Goal: Navigation & Orientation: Find specific page/section

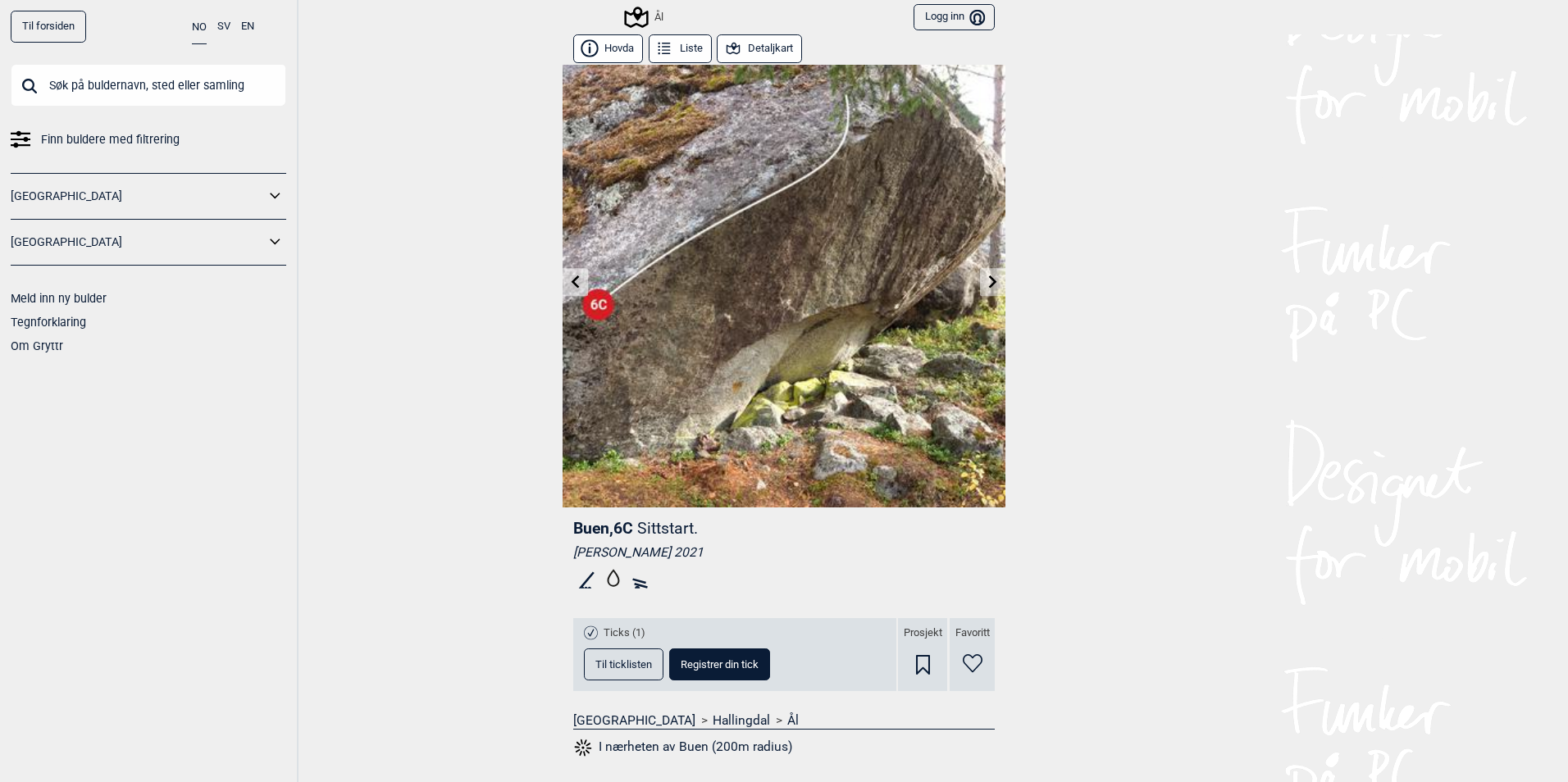
click at [678, 49] on button "Liste" at bounding box center [679, 49] width 63 height 29
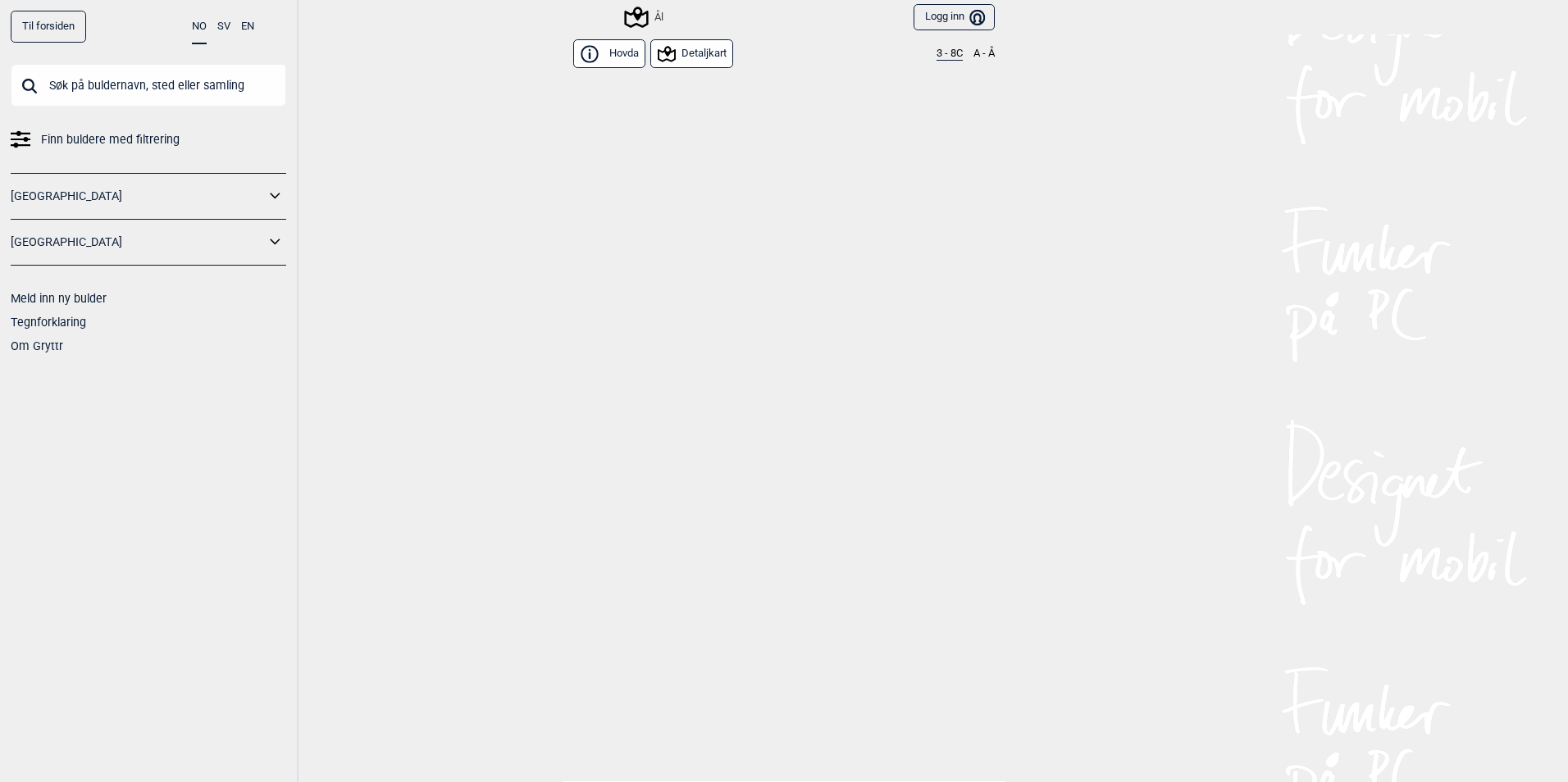
scroll to position [15447, 0]
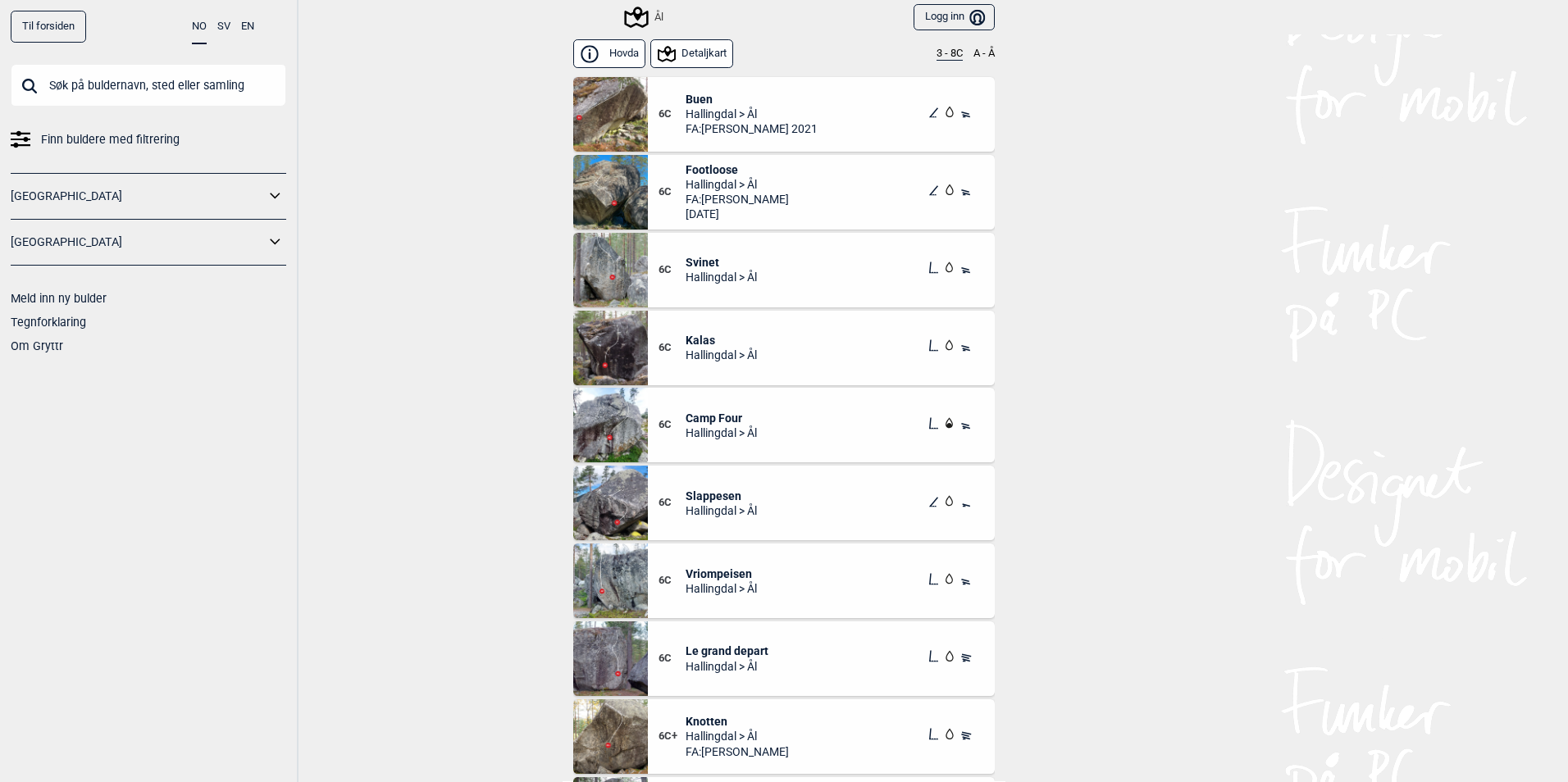
click at [726, 165] on span "Footloose" at bounding box center [737, 170] width 103 height 15
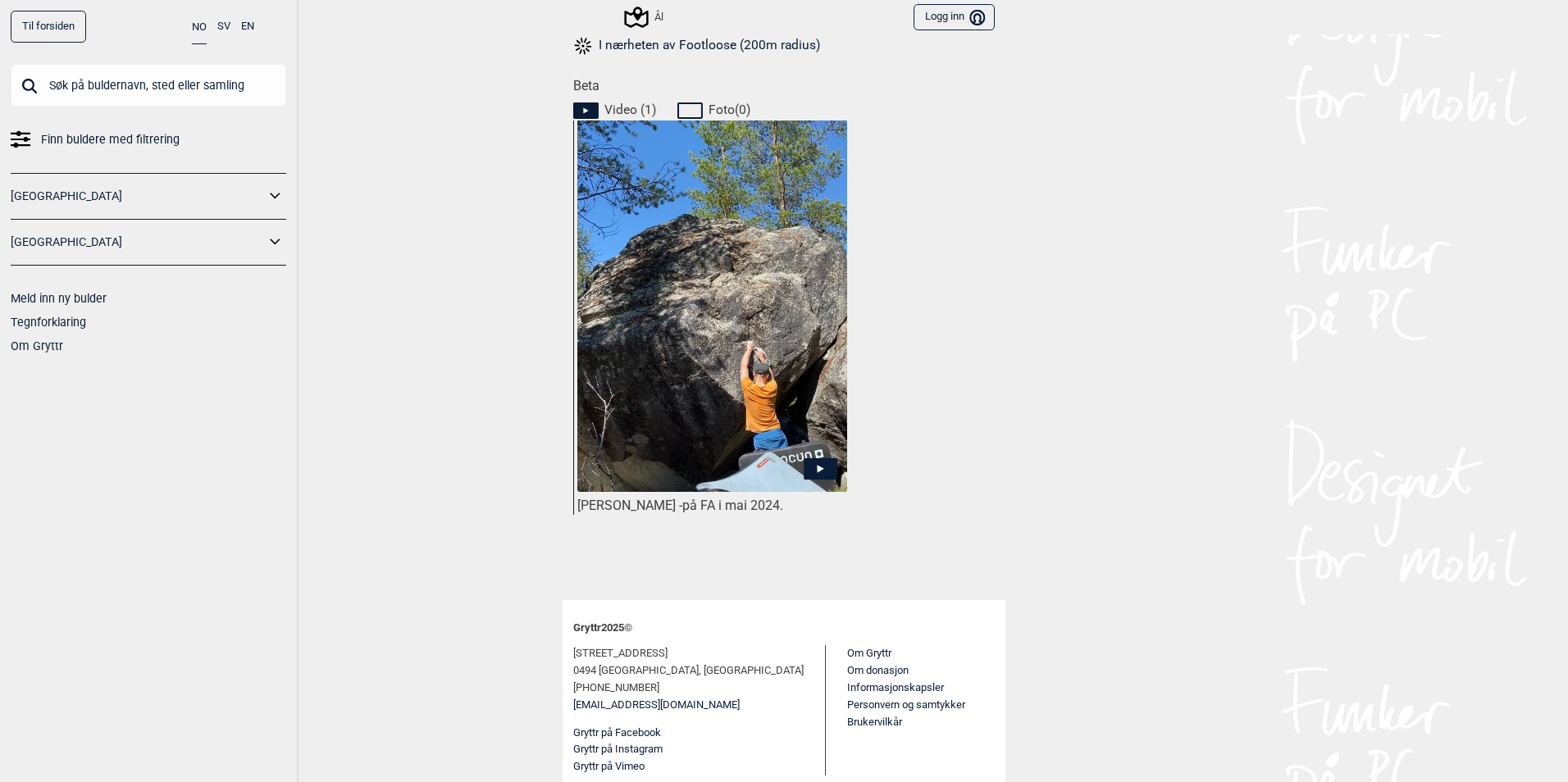
scroll to position [706, 0]
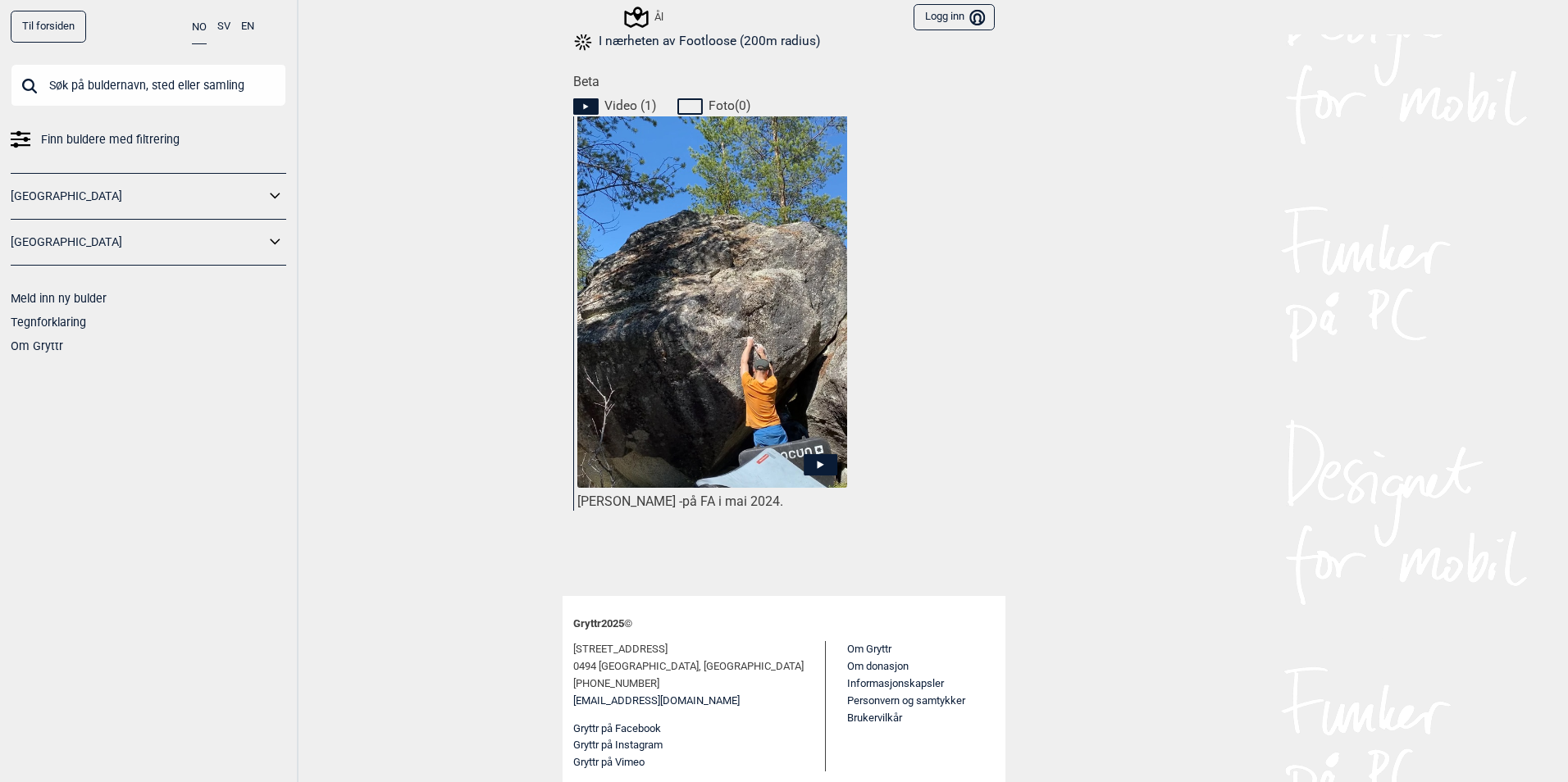
click at [810, 463] on icon at bounding box center [821, 464] width 34 height 21
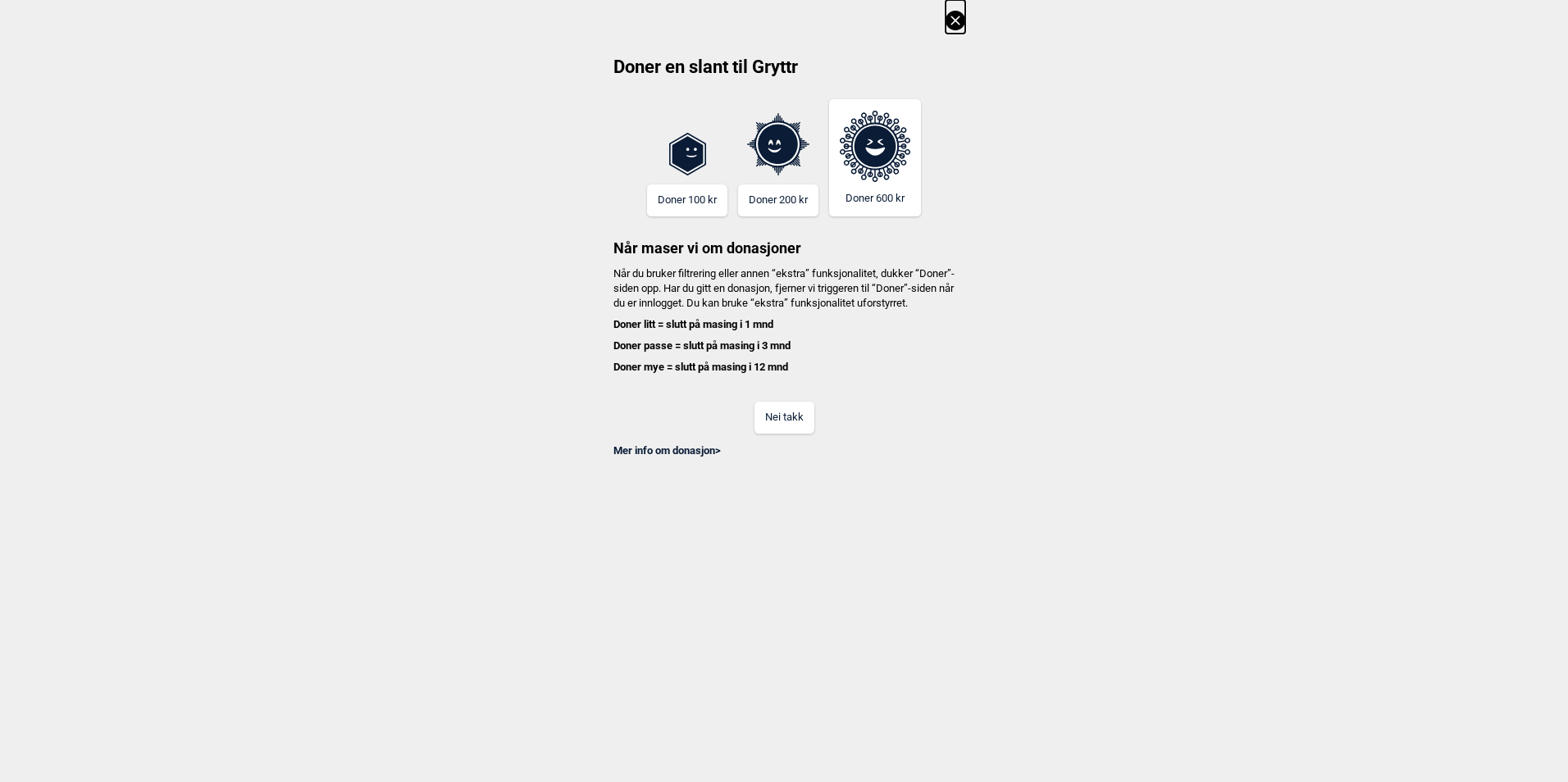
click at [771, 426] on button "Nei takk" at bounding box center [784, 417] width 60 height 32
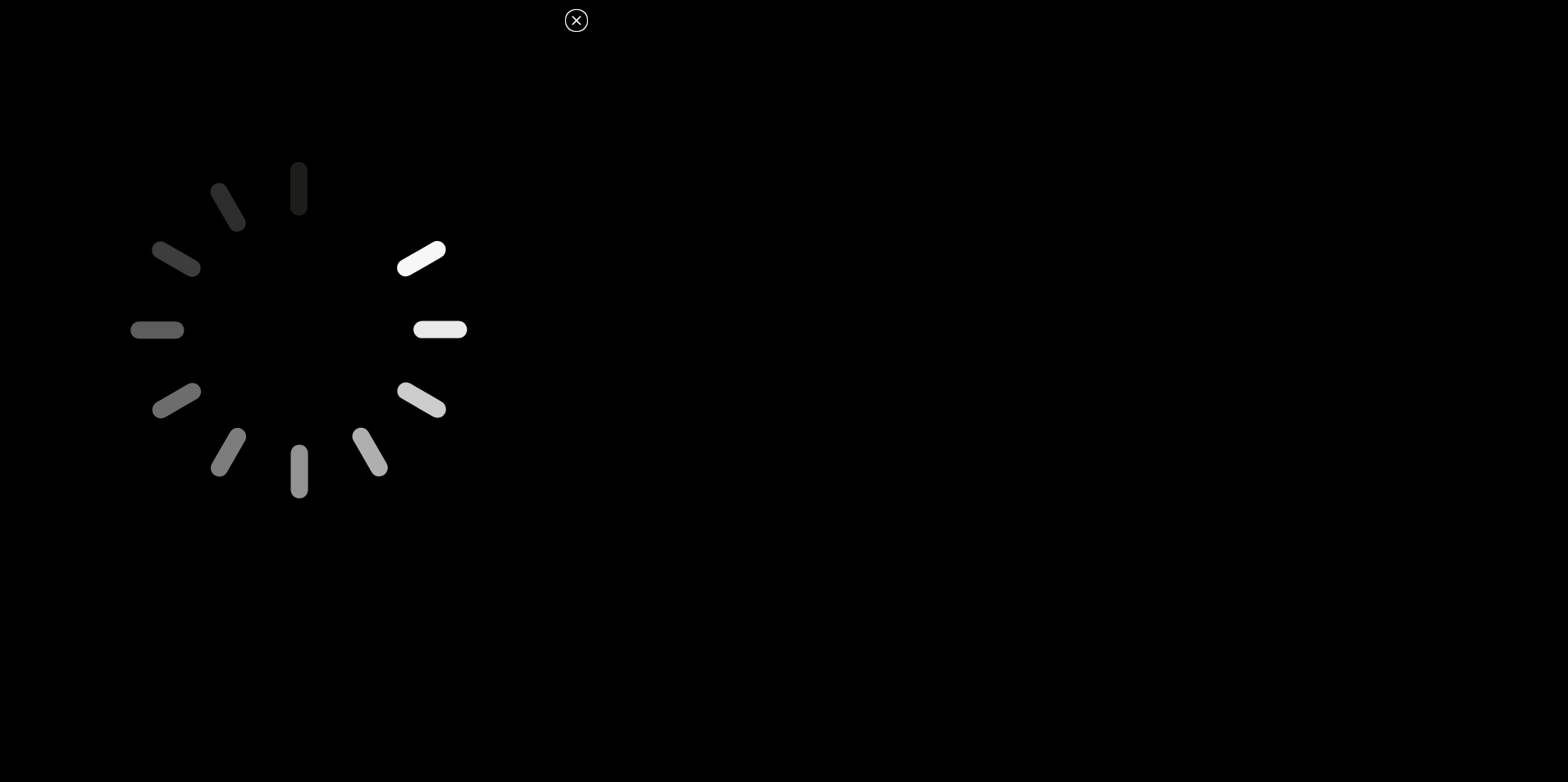
click at [999, 556] on dialog at bounding box center [784, 391] width 1568 height 782
drag, startPoint x: 553, startPoint y: 134, endPoint x: 511, endPoint y: 146, distance: 43.7
click at [554, 133] on div at bounding box center [298, 331] width 597 height 601
click at [579, 17] on icon at bounding box center [576, 20] width 19 height 19
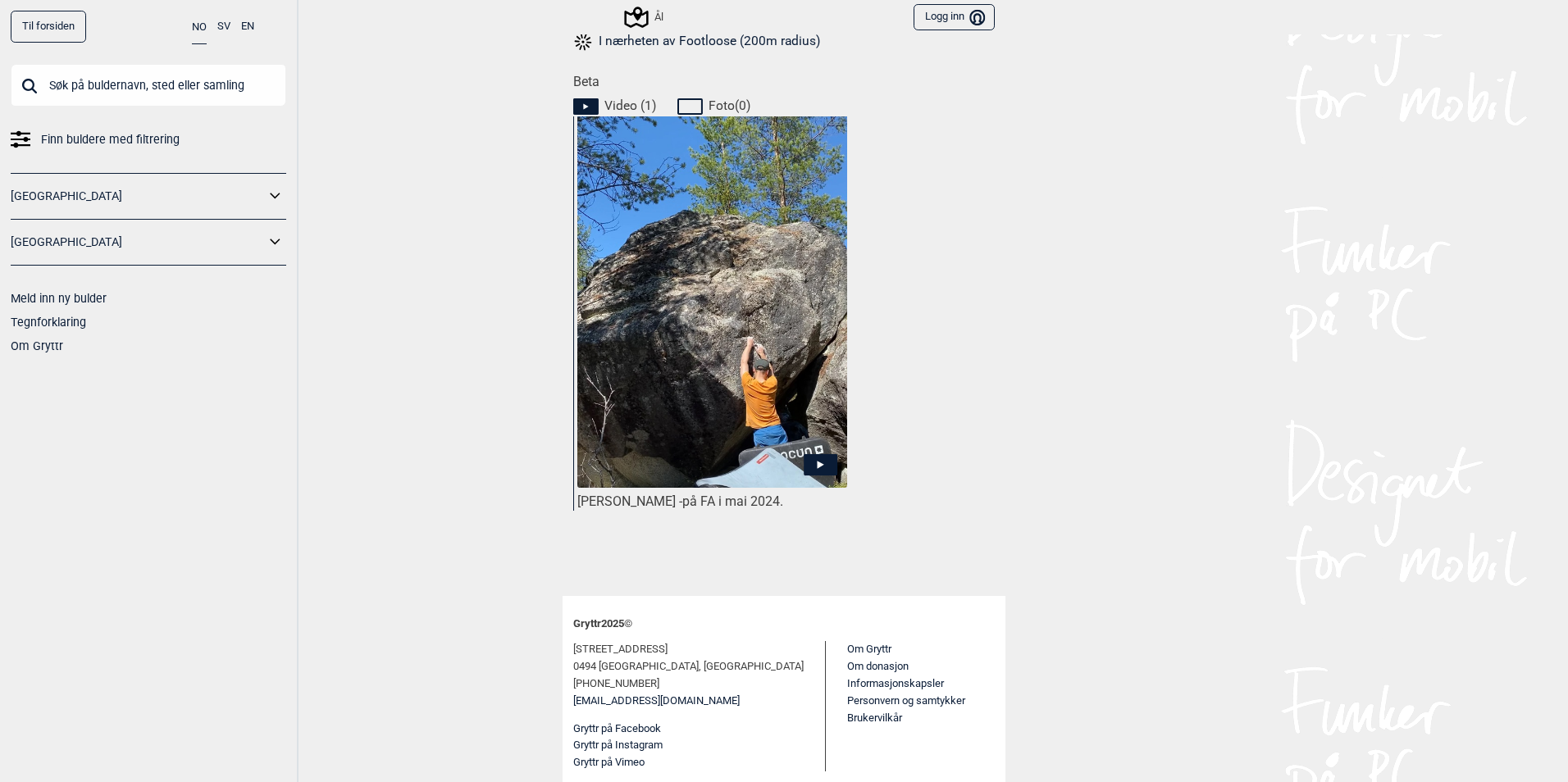
scroll to position [0, 0]
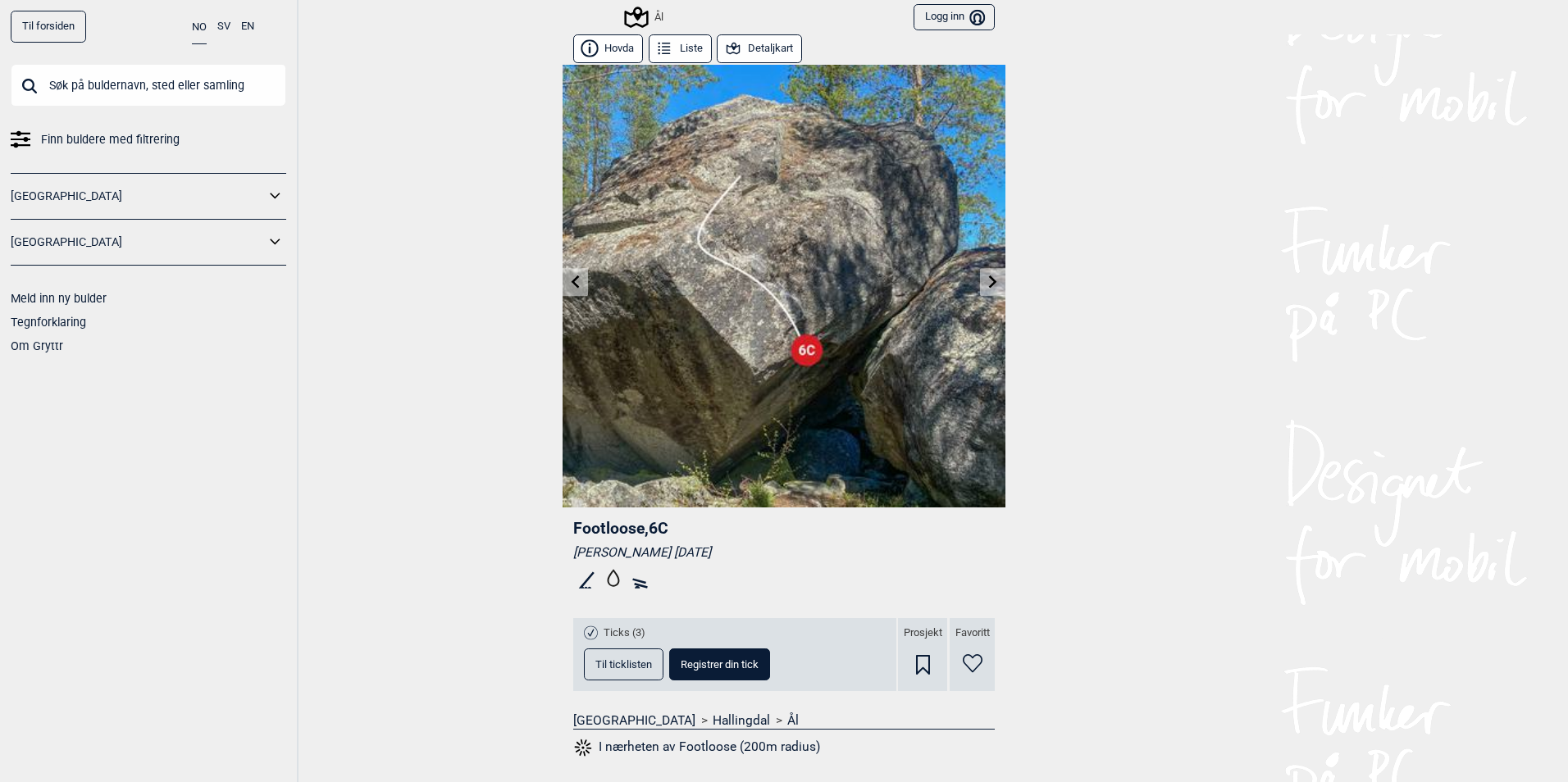
click at [576, 287] on link at bounding box center [575, 282] width 25 height 27
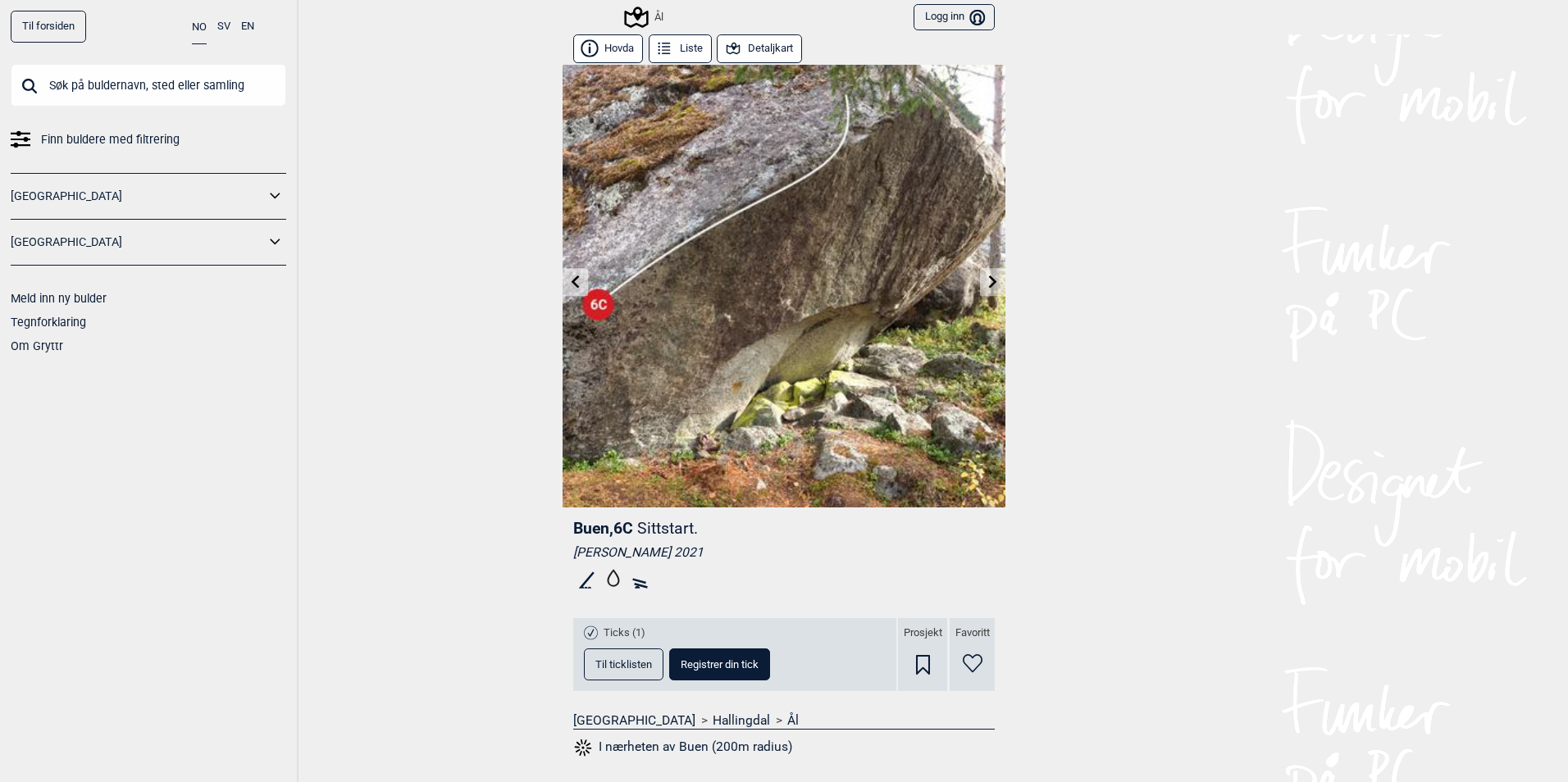
click at [576, 287] on link at bounding box center [575, 282] width 25 height 27
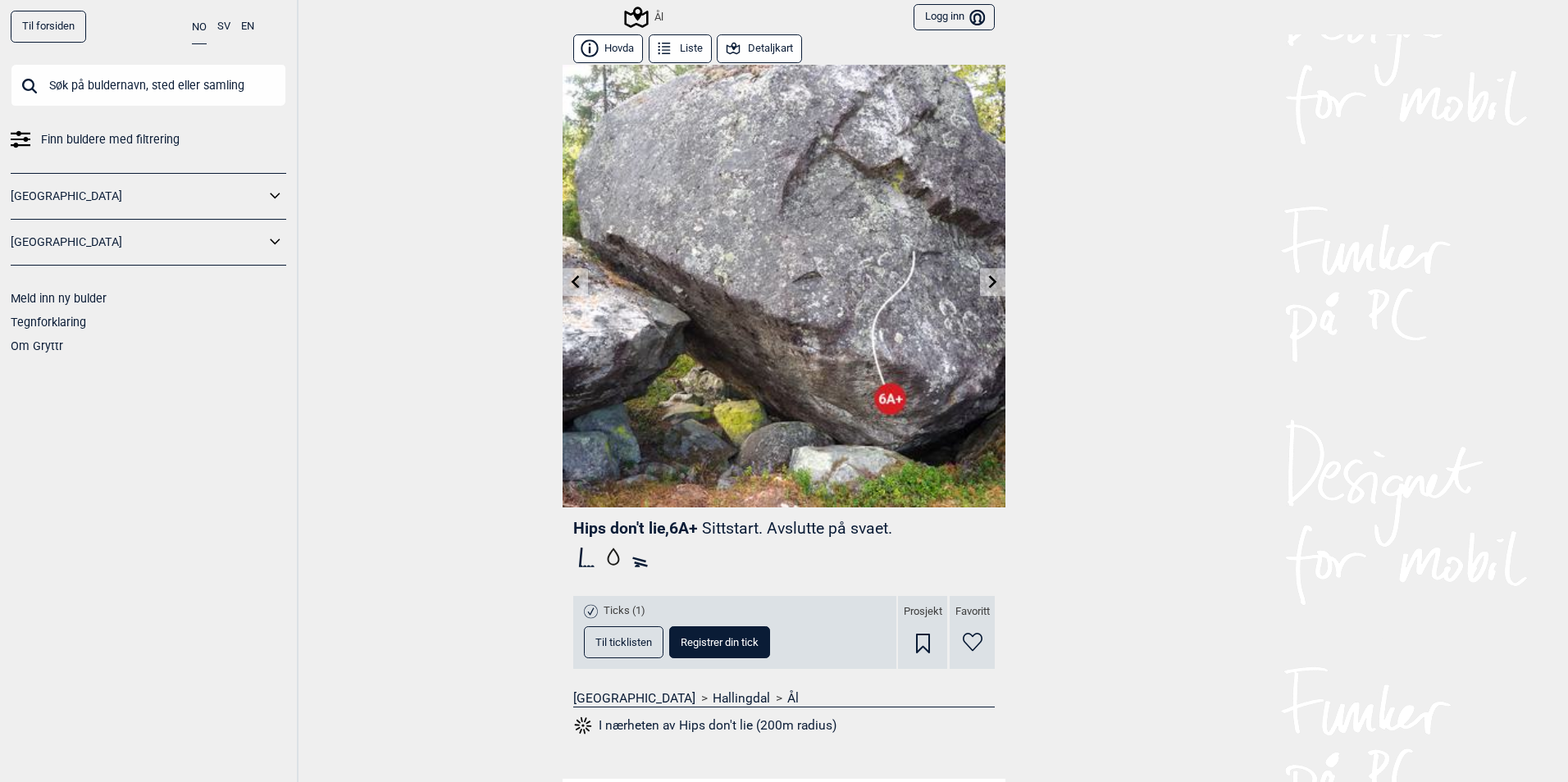
click at [628, 16] on icon at bounding box center [636, 17] width 24 height 21
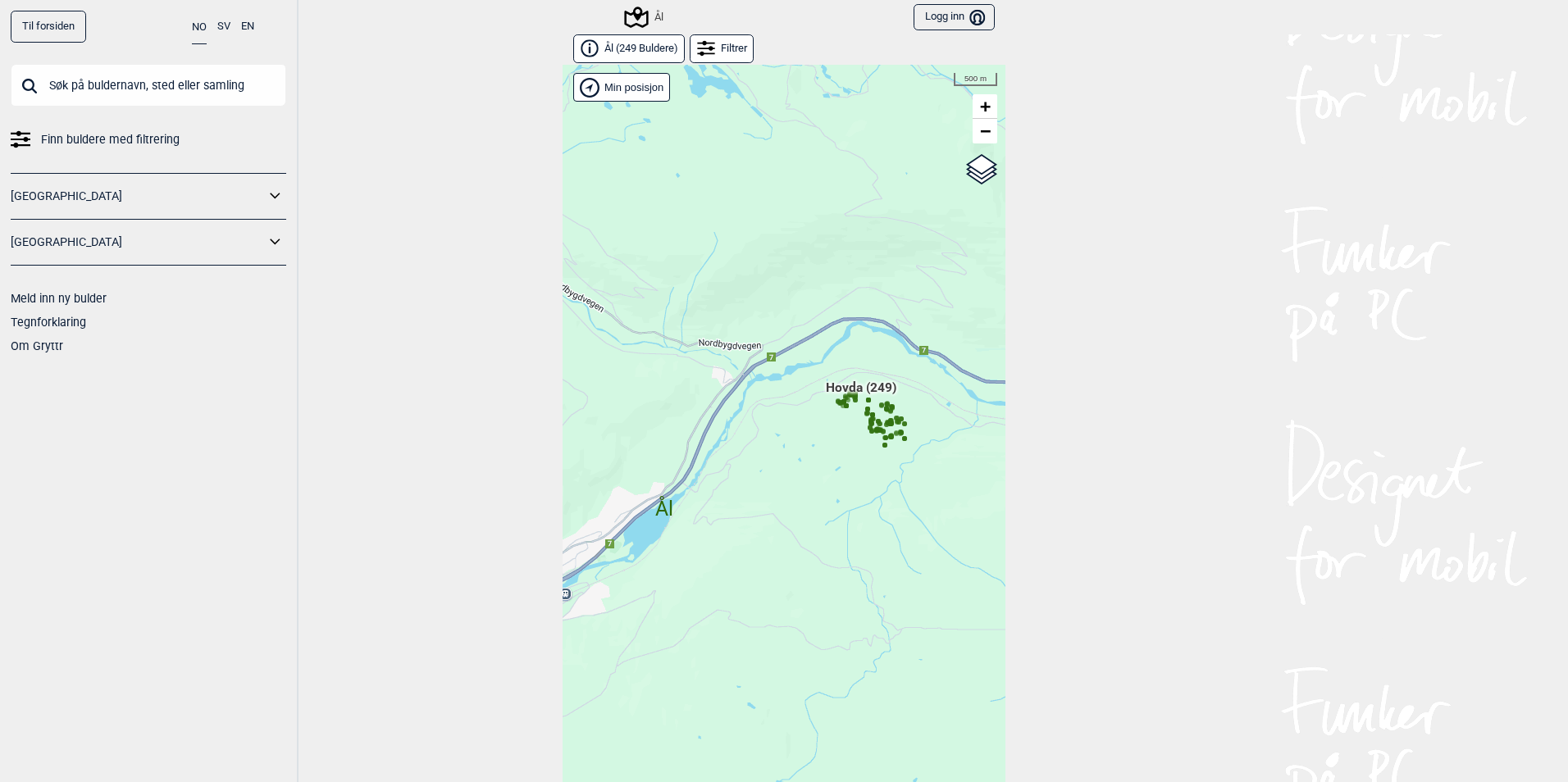
scroll to position [25, 0]
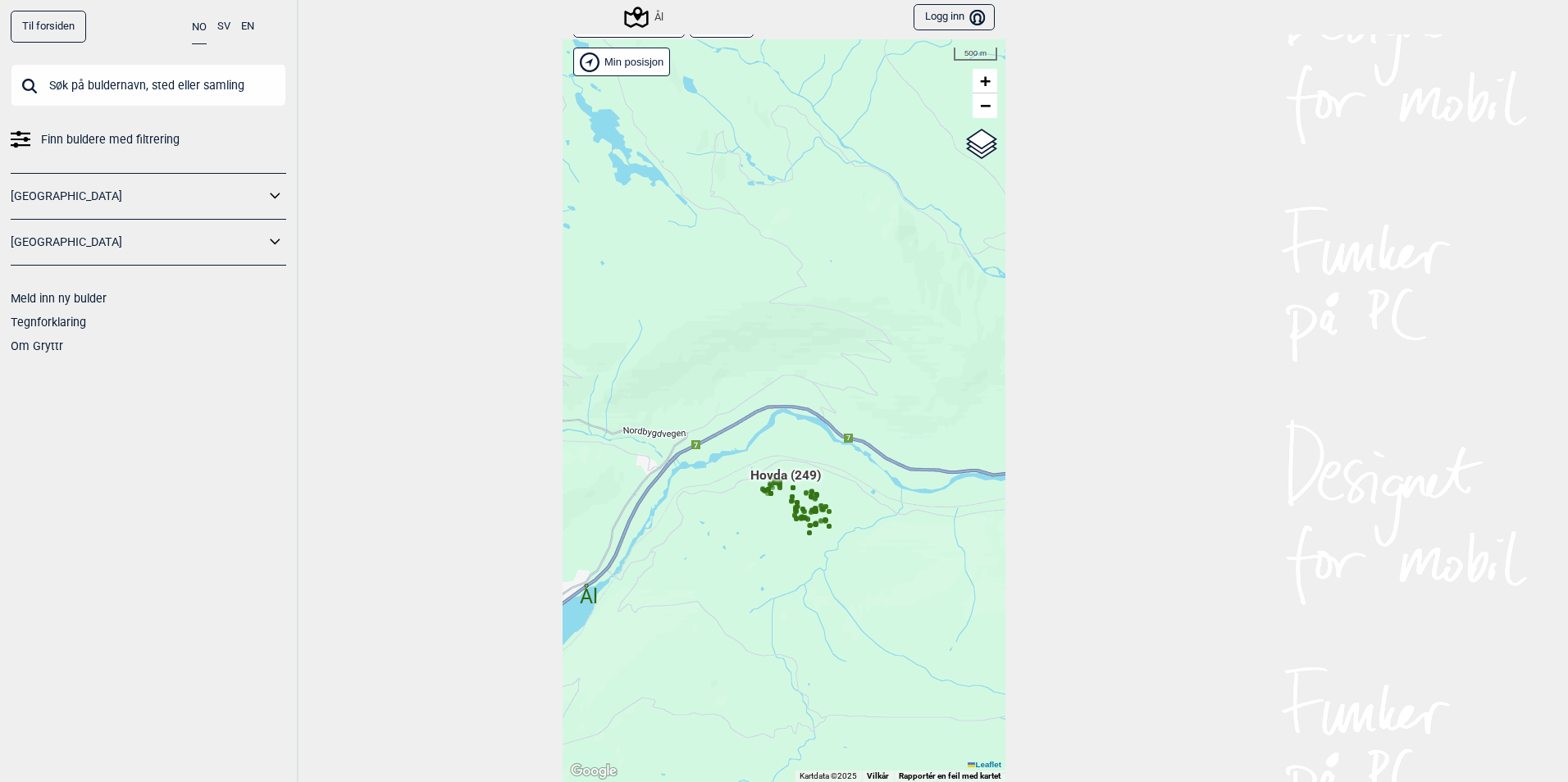
drag, startPoint x: 783, startPoint y: 475, endPoint x: 693, endPoint y: 564, distance: 126.6
click at [693, 564] on div "Hallingdal Gol Ål Stange Kolomoen Vallset Tangen Sørli Åsbygda Buskerud syd Kon…" at bounding box center [784, 411] width 443 height 743
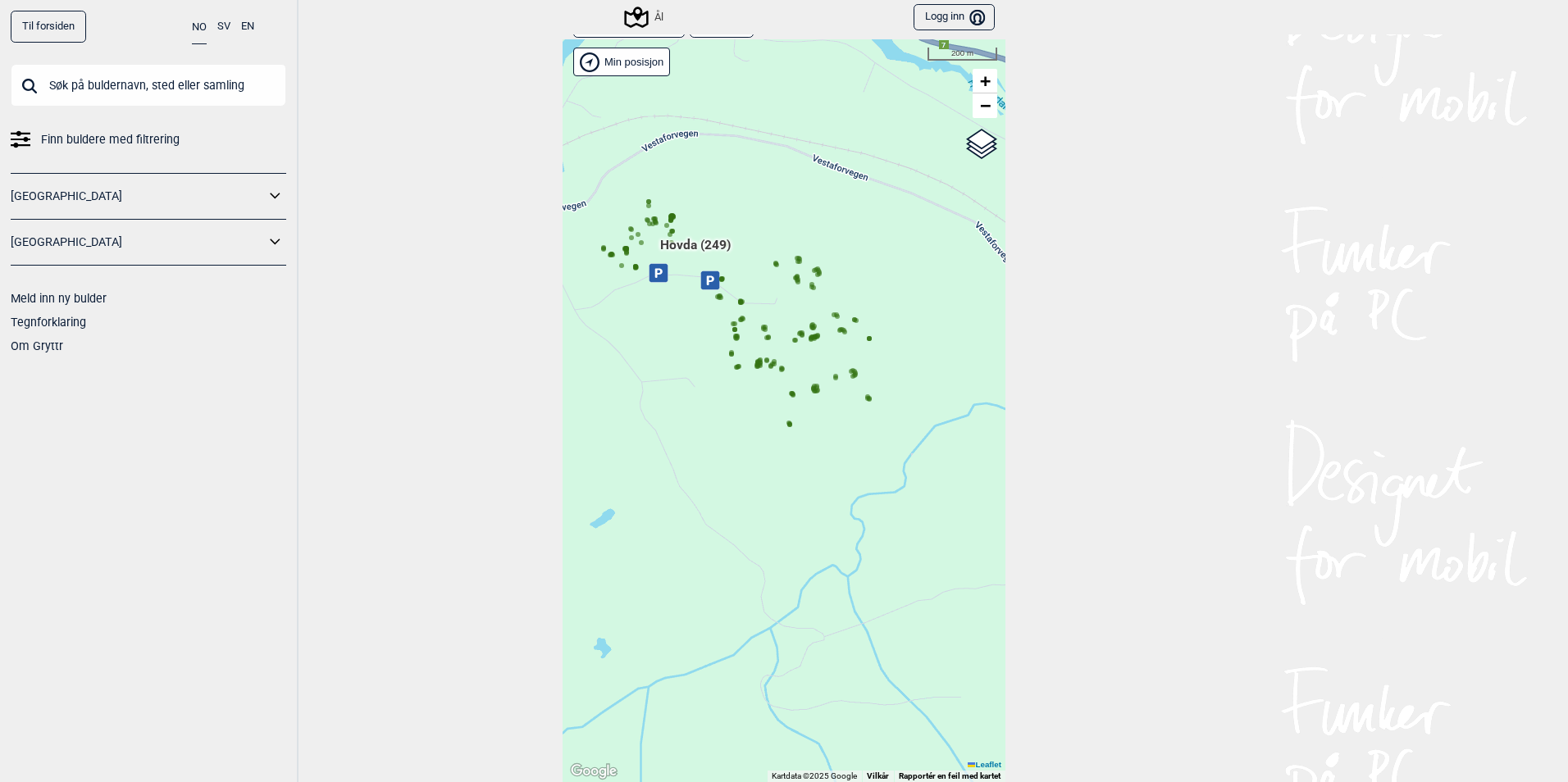
drag, startPoint x: 713, startPoint y: 385, endPoint x: 730, endPoint y: 545, distance: 160.9
click at [730, 545] on div "Hallingdal Gol Ål Stange Kolomoen Vallset Tangen Sørli Åsbygda Buskerud syd Kon…" at bounding box center [784, 411] width 443 height 743
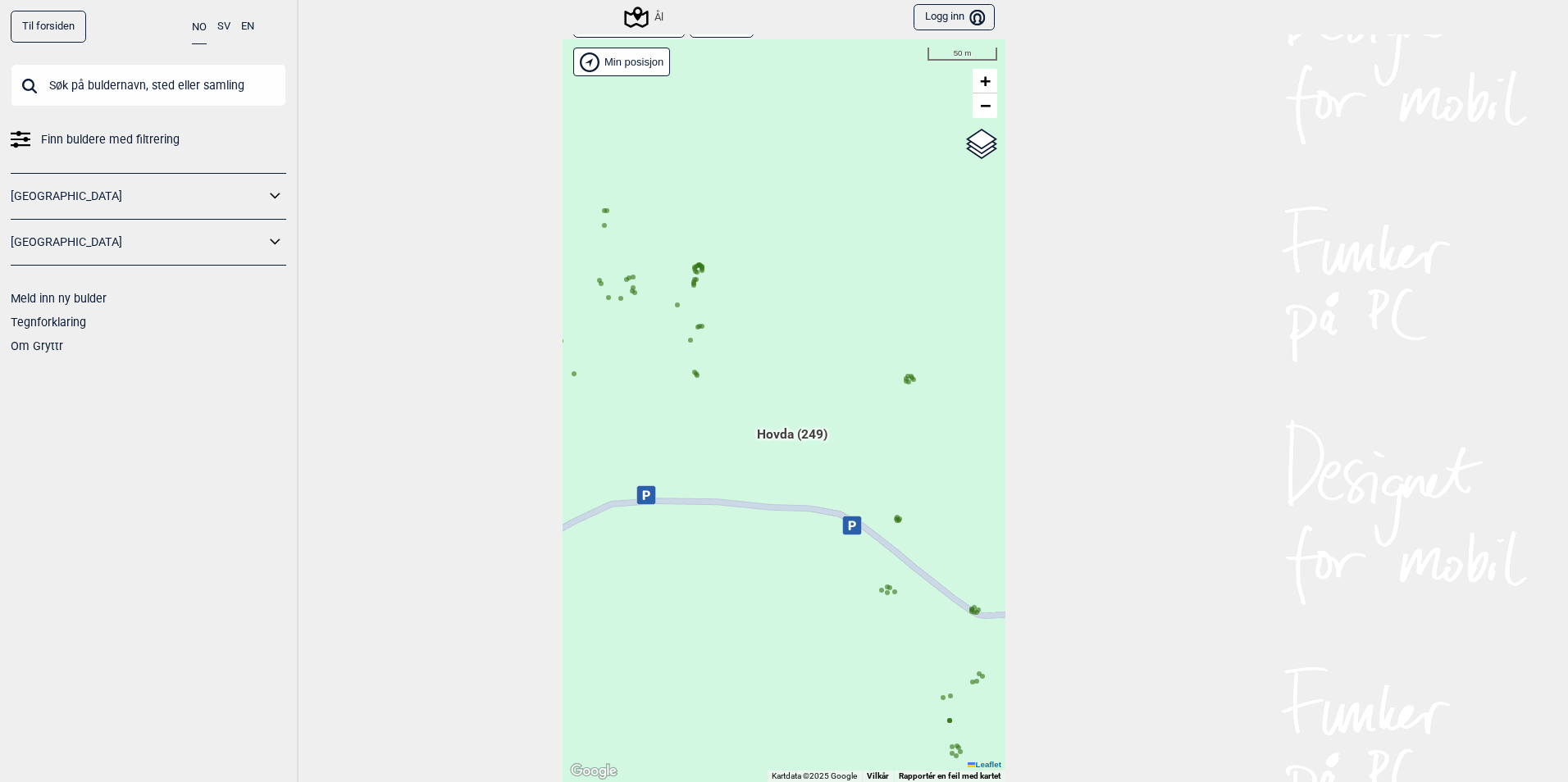
drag, startPoint x: 753, startPoint y: 400, endPoint x: 802, endPoint y: 349, distance: 70.7
click at [802, 349] on div "Hallingdal Gol Ål Stange Kolomoen Vallset Tangen Sørli Åsbygda Buskerud syd Kon…" at bounding box center [784, 411] width 443 height 743
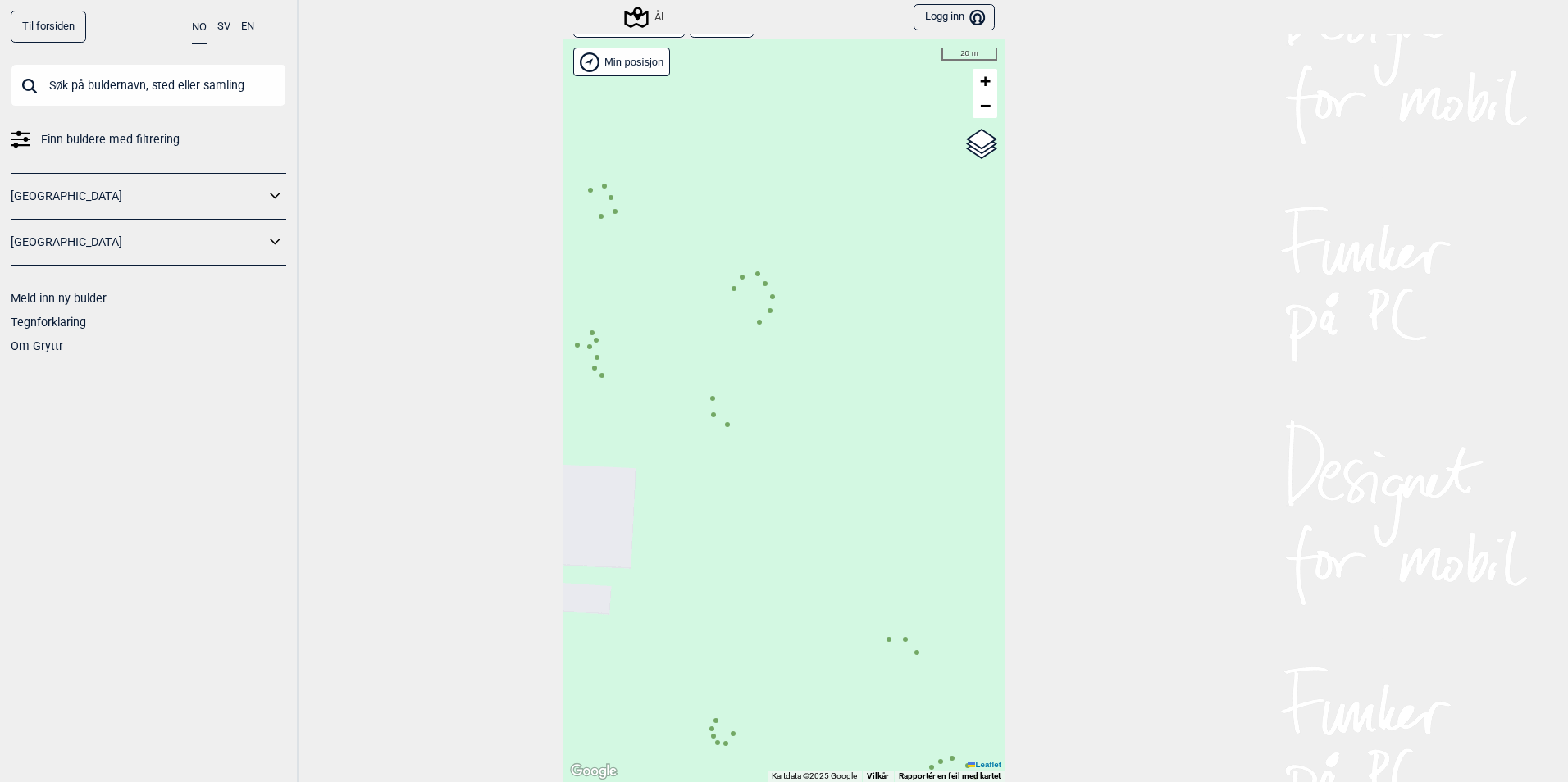
click at [753, 273] on icon at bounding box center [758, 274] width 8 height 8
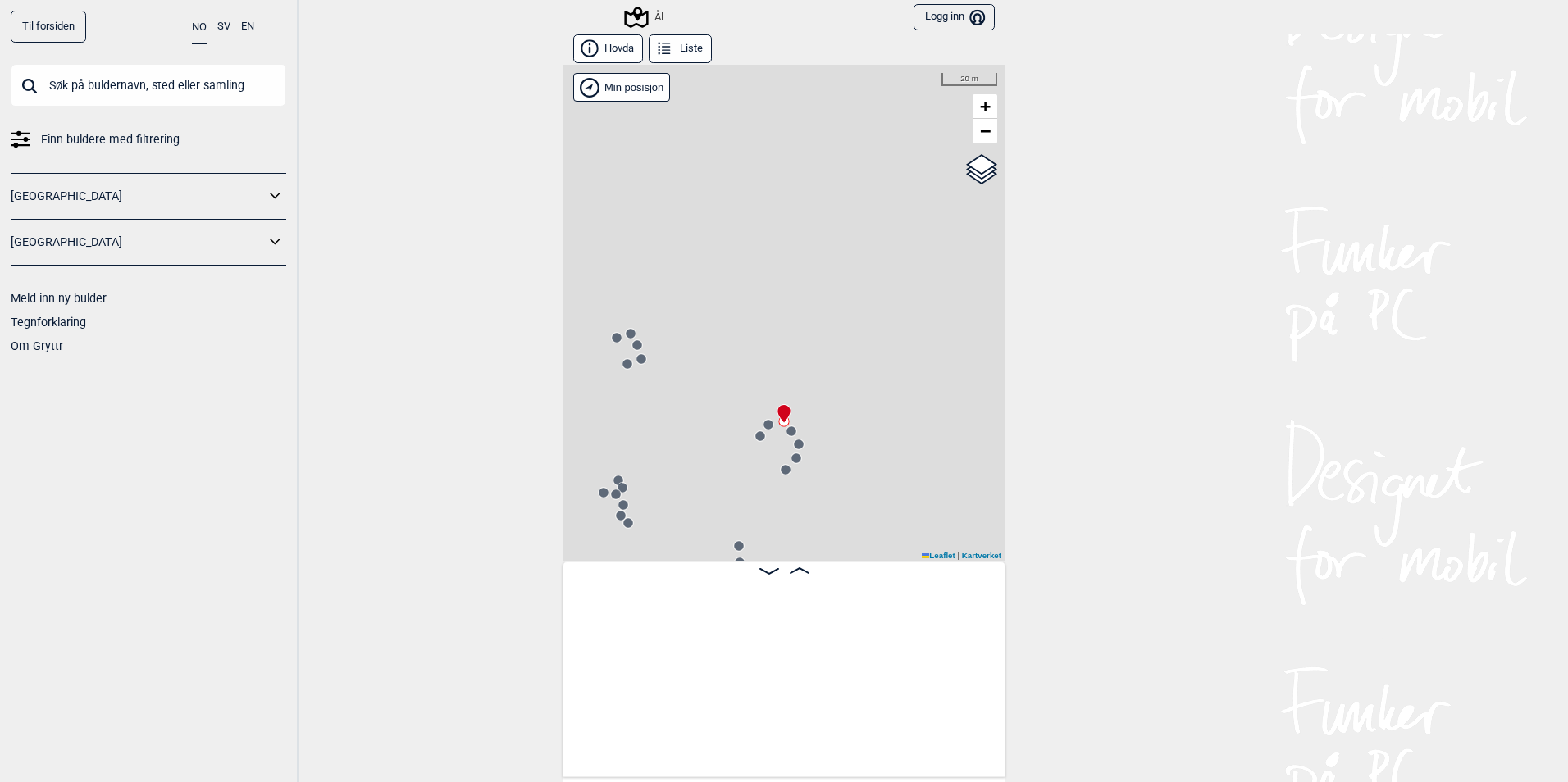
scroll to position [0, 14134]
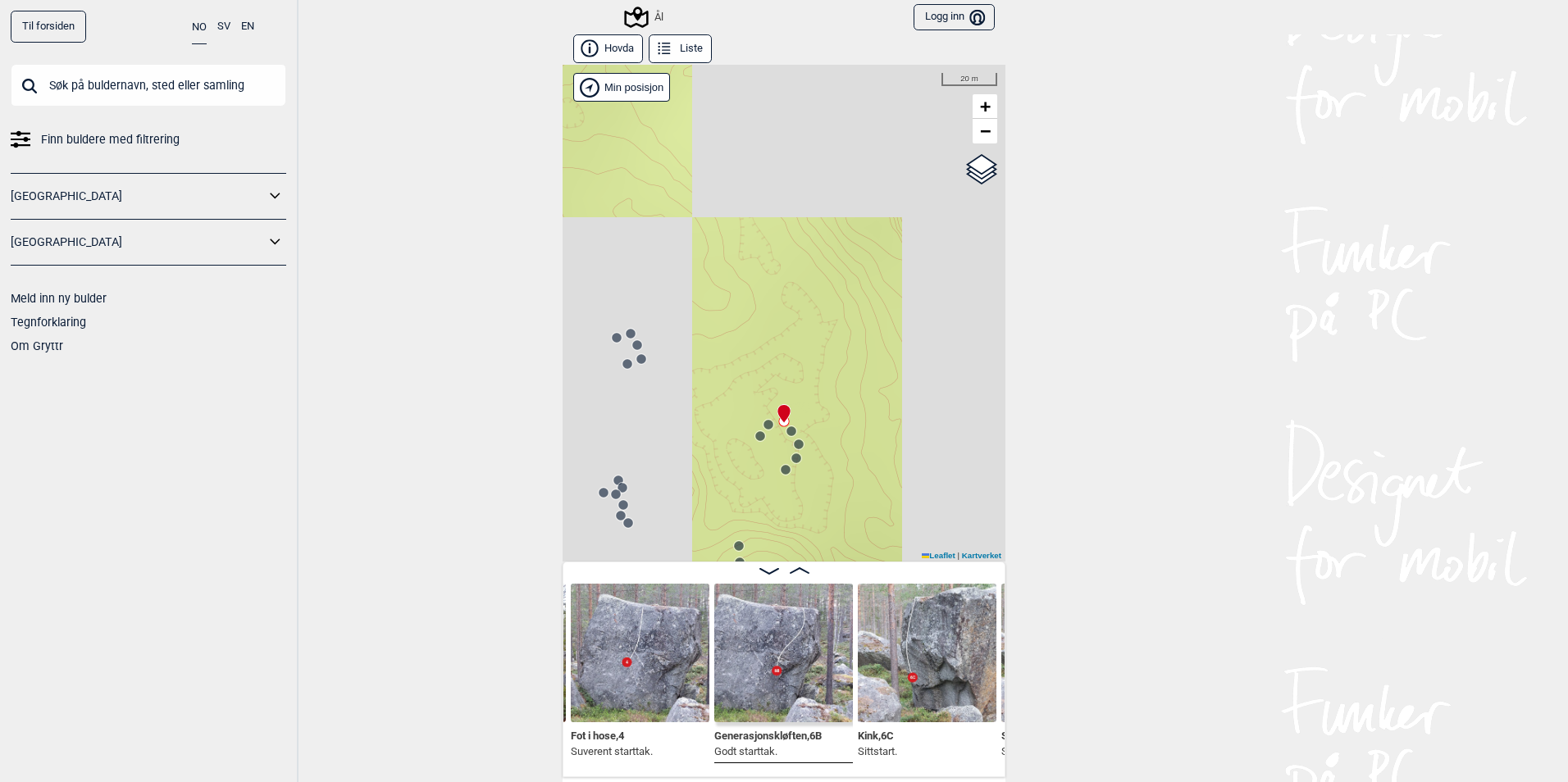
click at [797, 448] on circle at bounding box center [798, 443] width 11 height 11
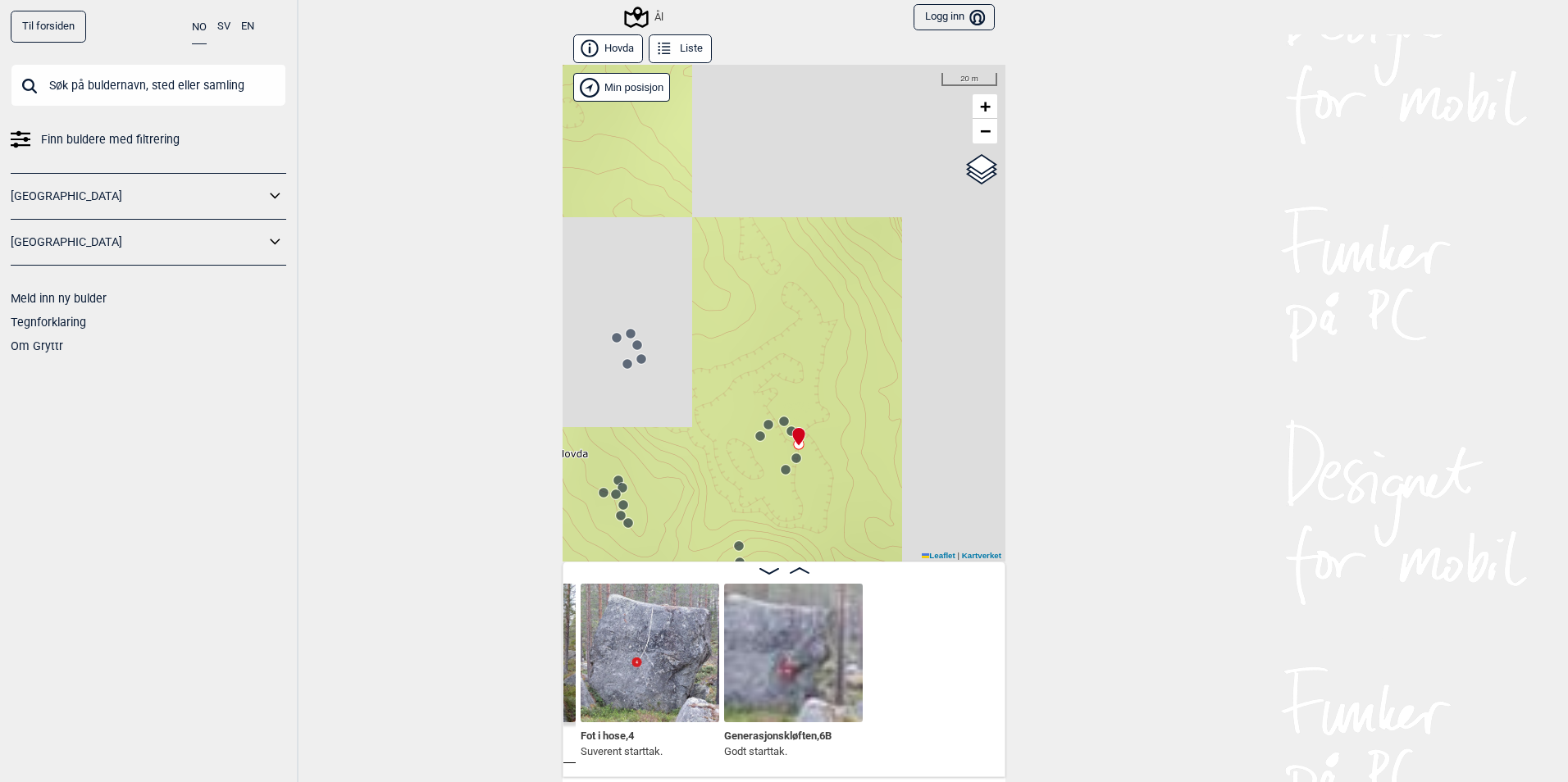
scroll to position [0, 13857]
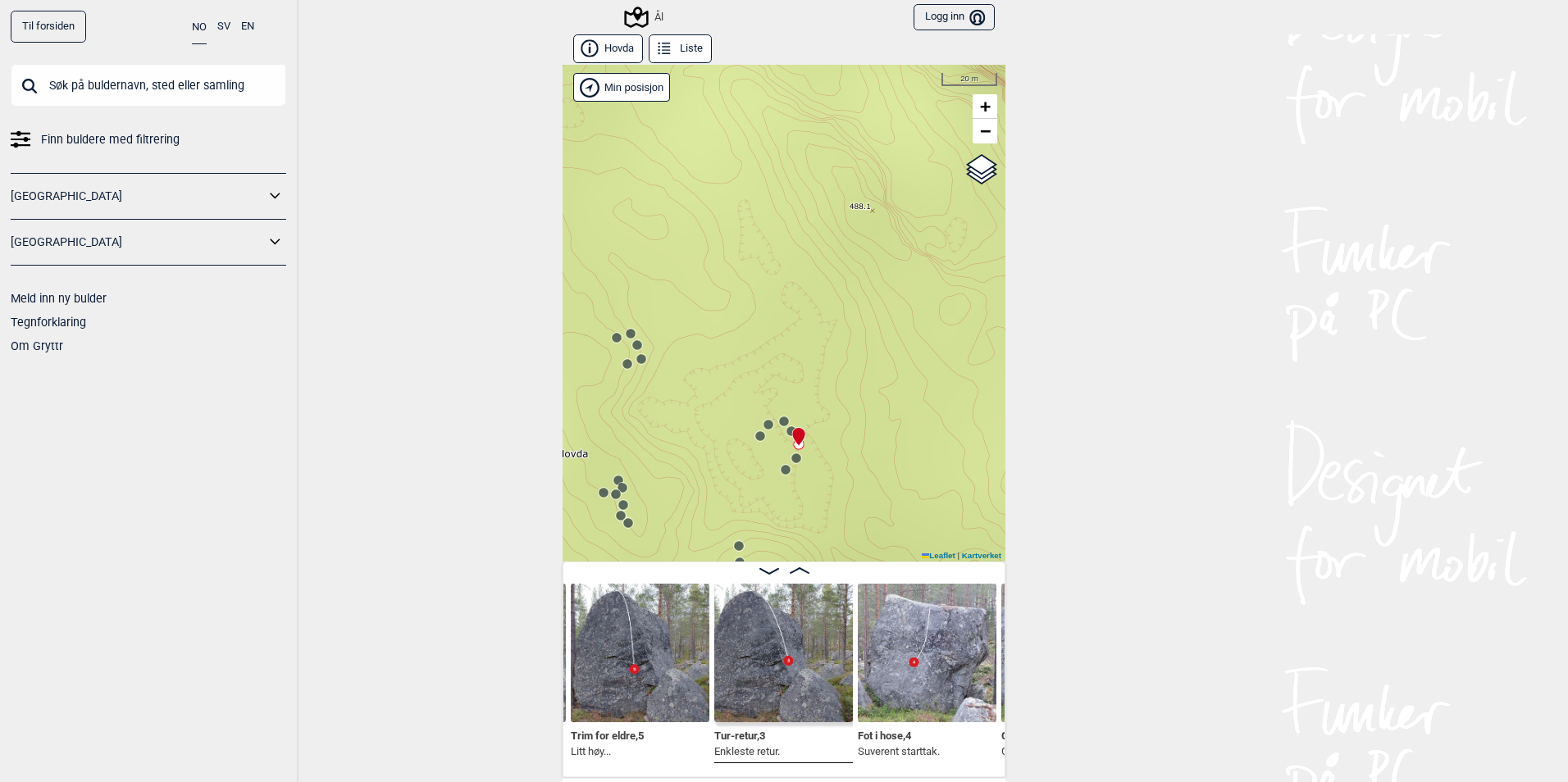
click at [791, 461] on circle at bounding box center [796, 459] width 10 height 10
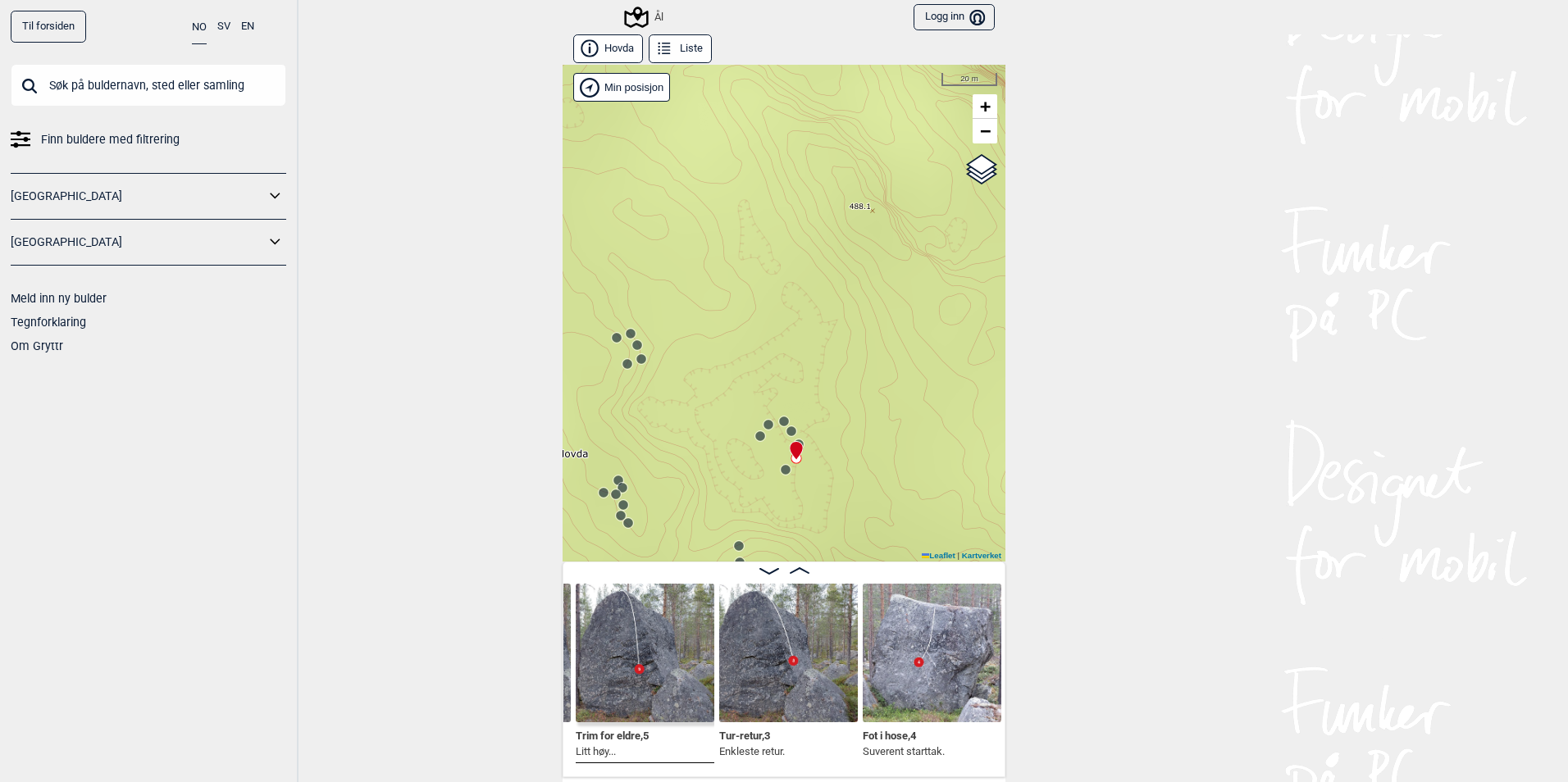
scroll to position [0, 13718]
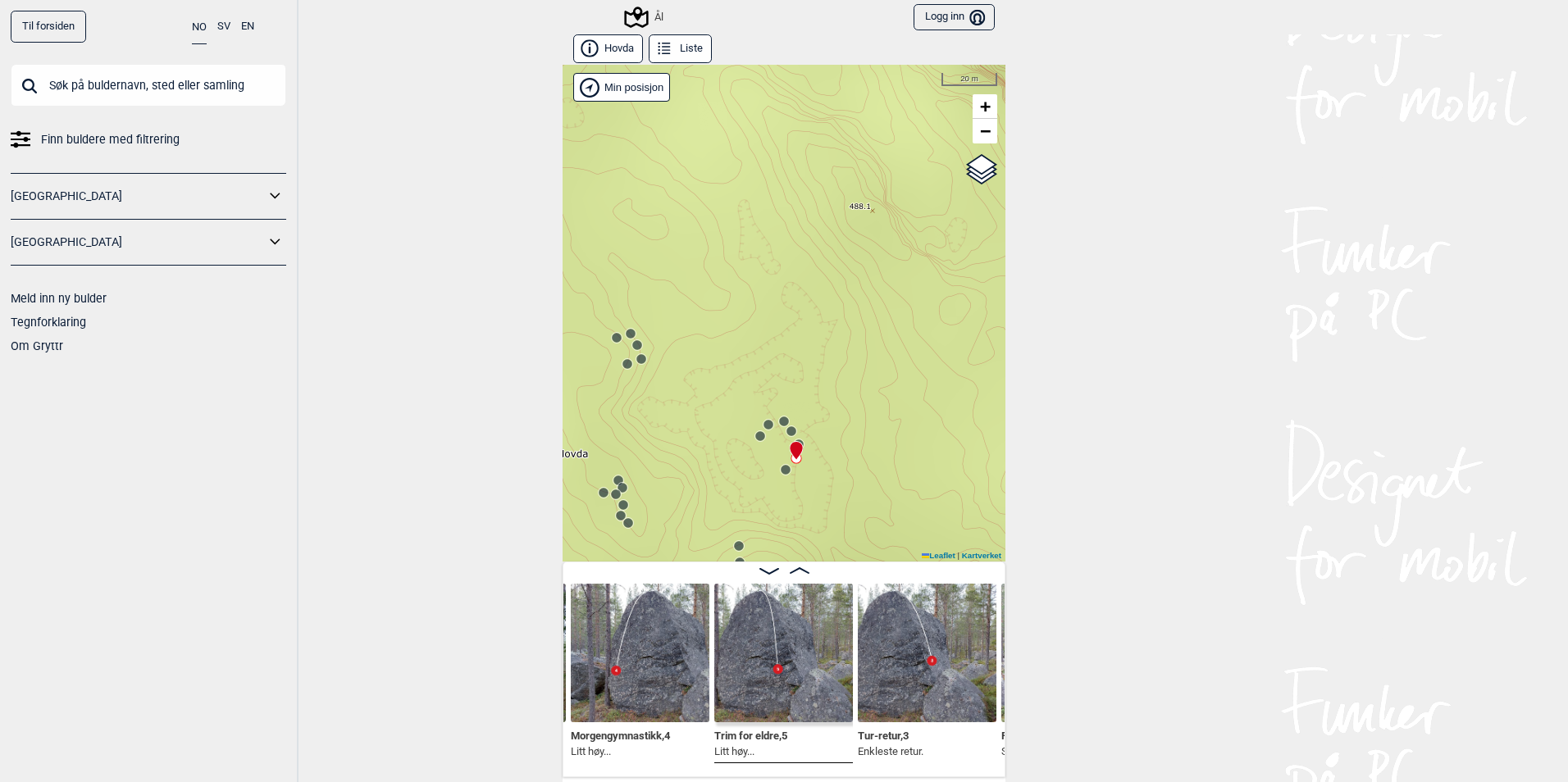
click at [779, 470] on circle at bounding box center [784, 470] width 11 height 11
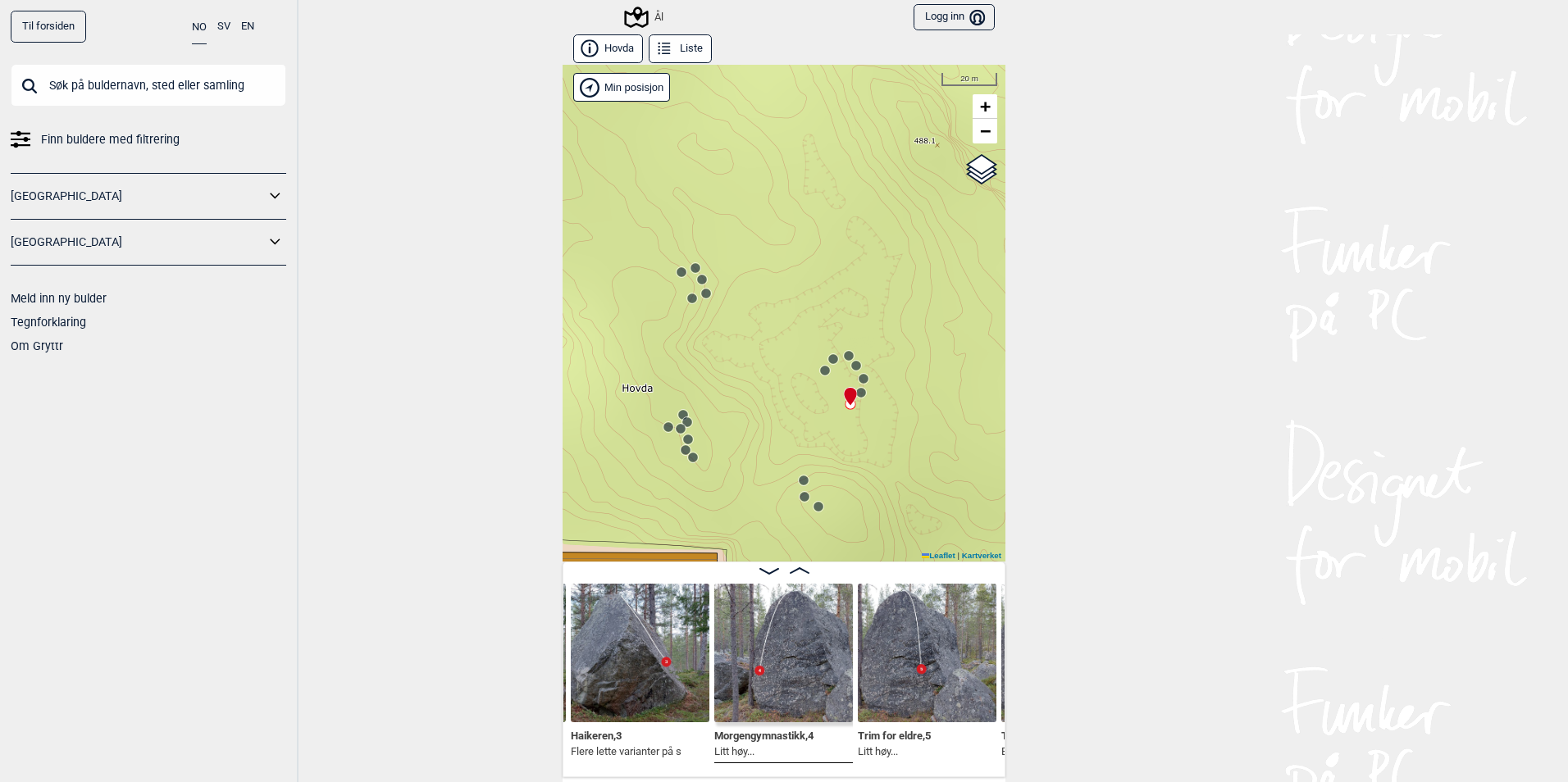
drag, startPoint x: 704, startPoint y: 467, endPoint x: 768, endPoint y: 401, distance: 91.9
click at [768, 401] on div "Ål" at bounding box center [784, 313] width 443 height 497
click at [697, 278] on circle at bounding box center [702, 280] width 10 height 10
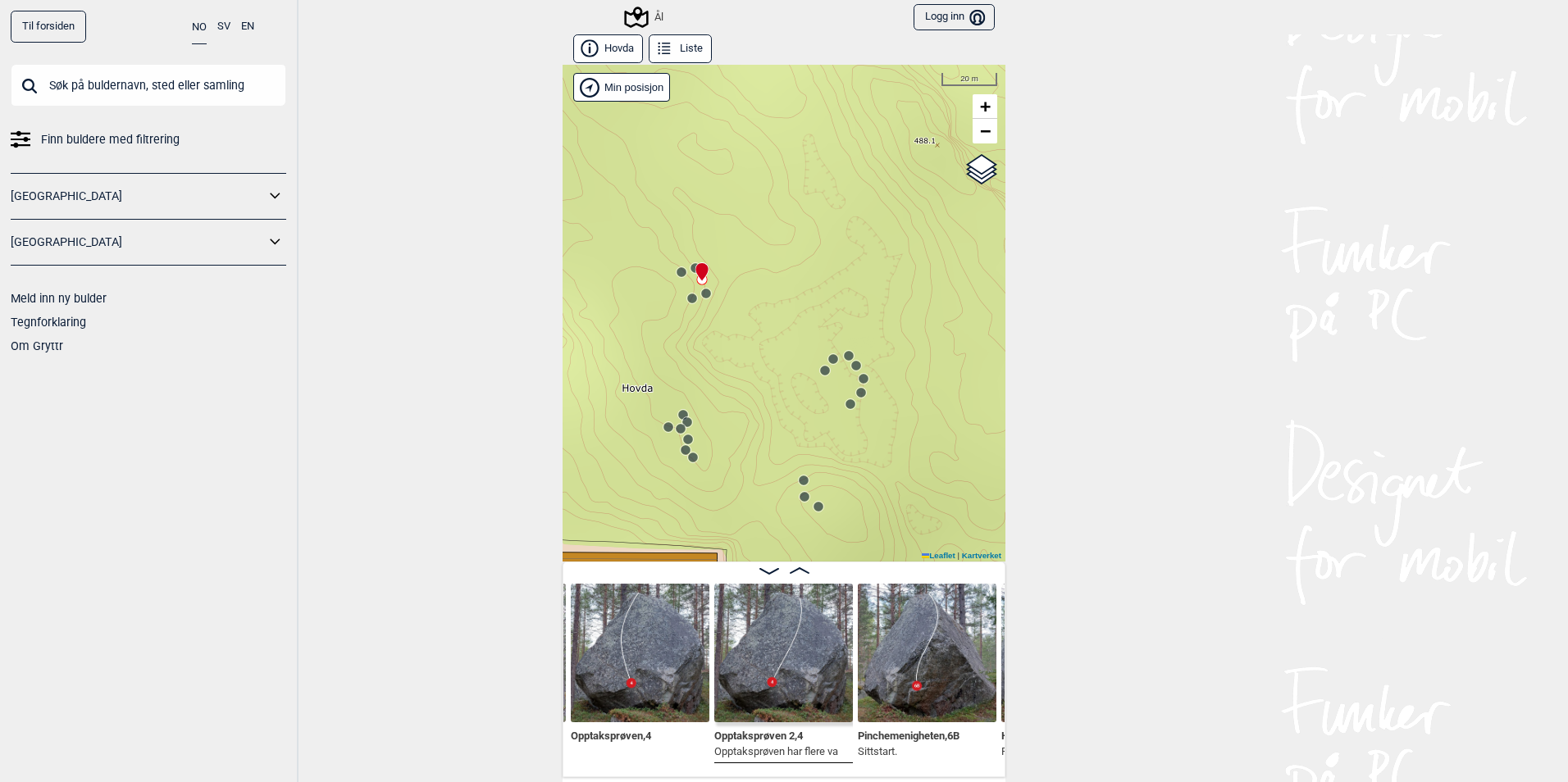
click at [682, 428] on icon at bounding box center [687, 422] width 13 height 13
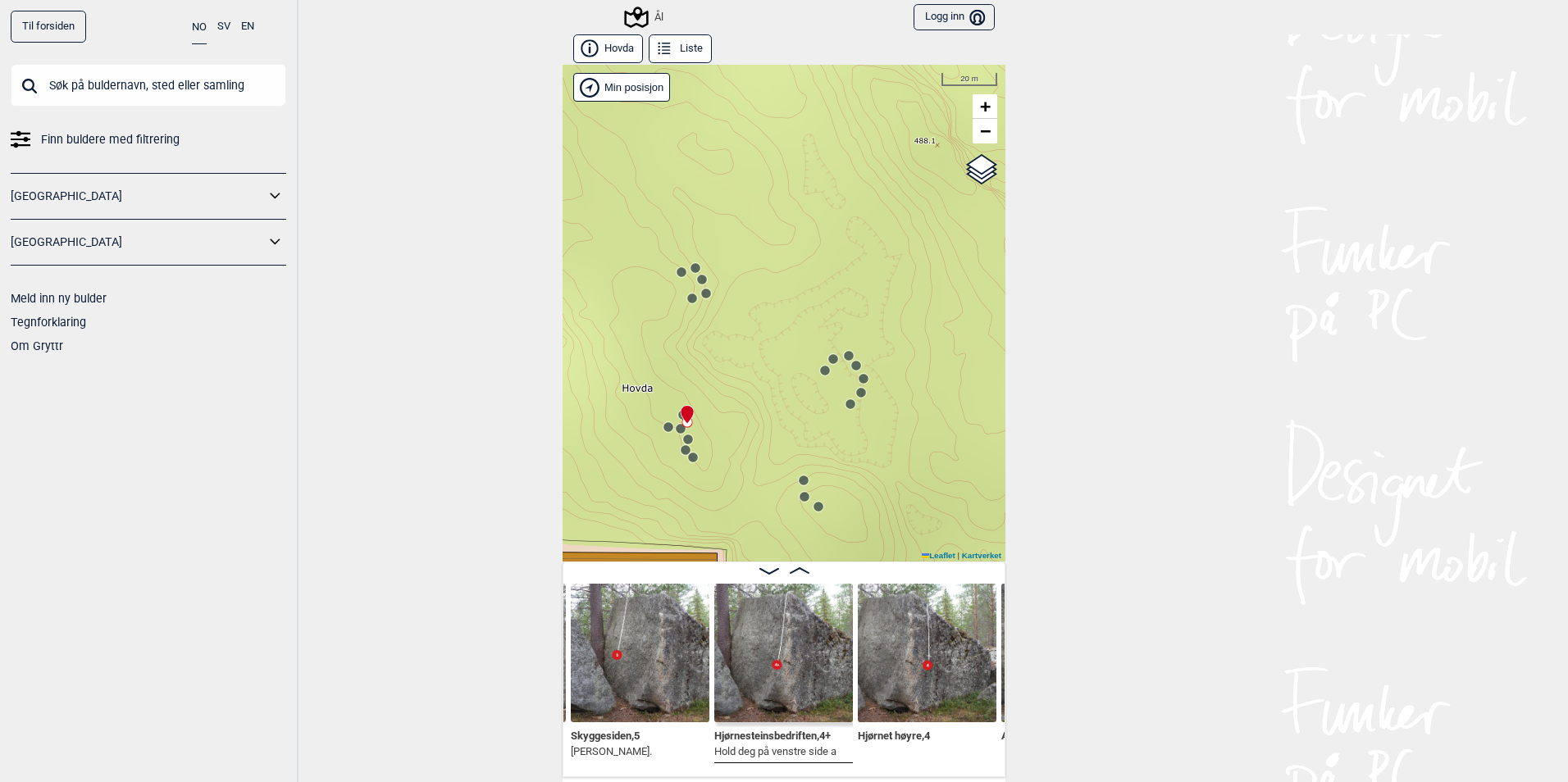
click at [686, 453] on icon at bounding box center [693, 458] width 13 height 13
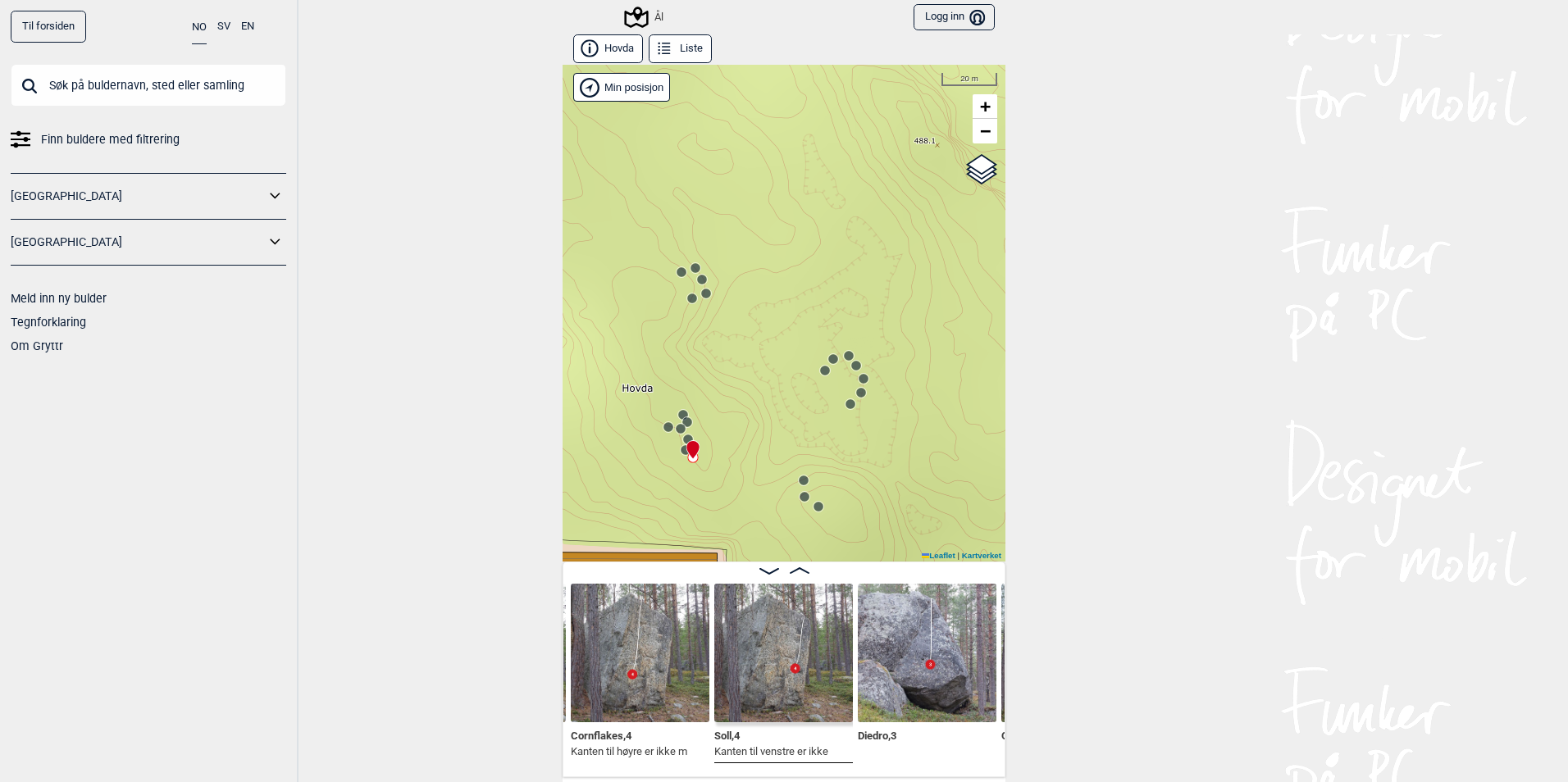
click at [663, 425] on circle at bounding box center [669, 428] width 10 height 10
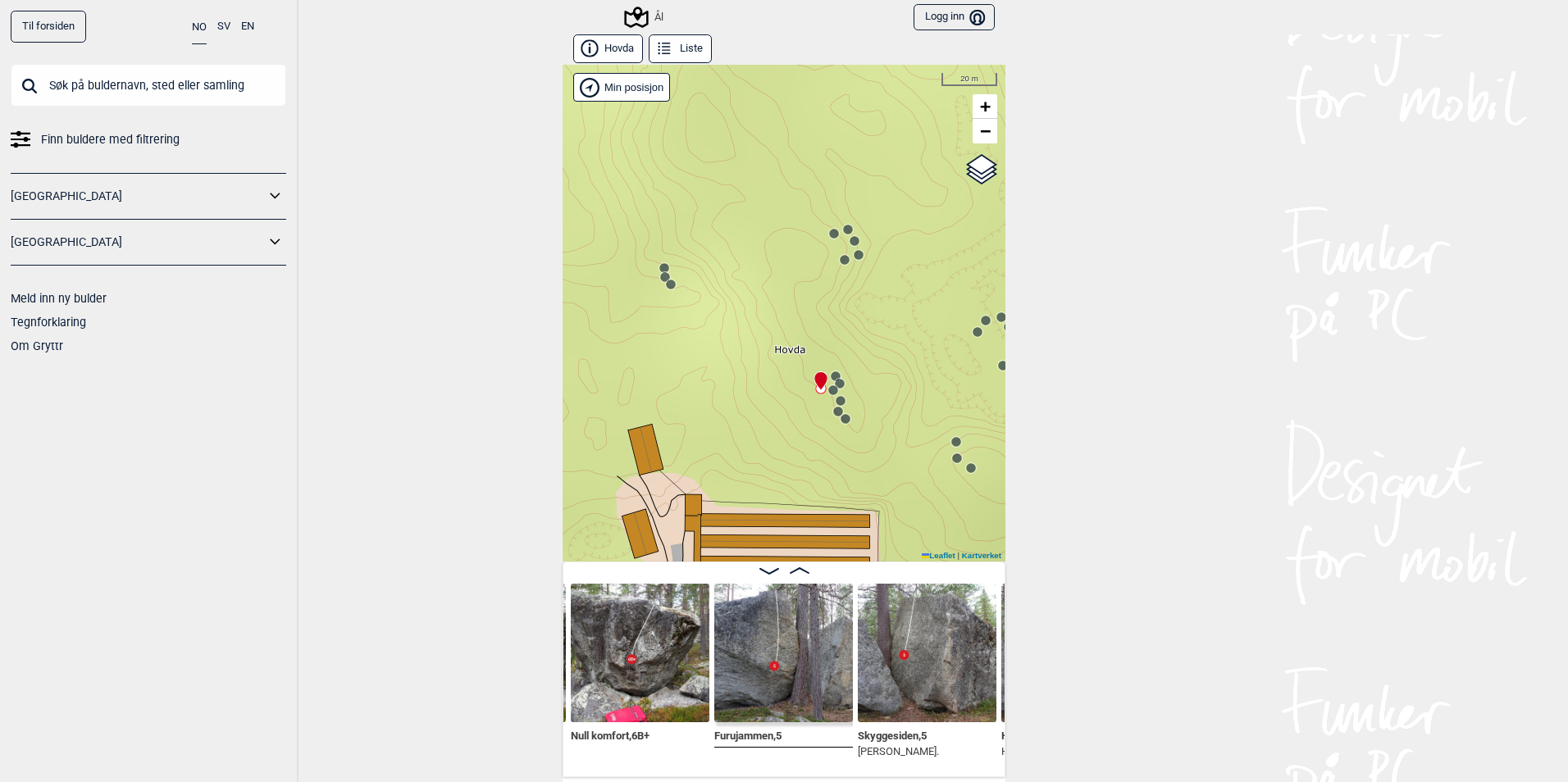
drag, startPoint x: 829, startPoint y: 487, endPoint x: 681, endPoint y: 286, distance: 249.6
click at [681, 286] on div "Ål" at bounding box center [784, 313] width 443 height 497
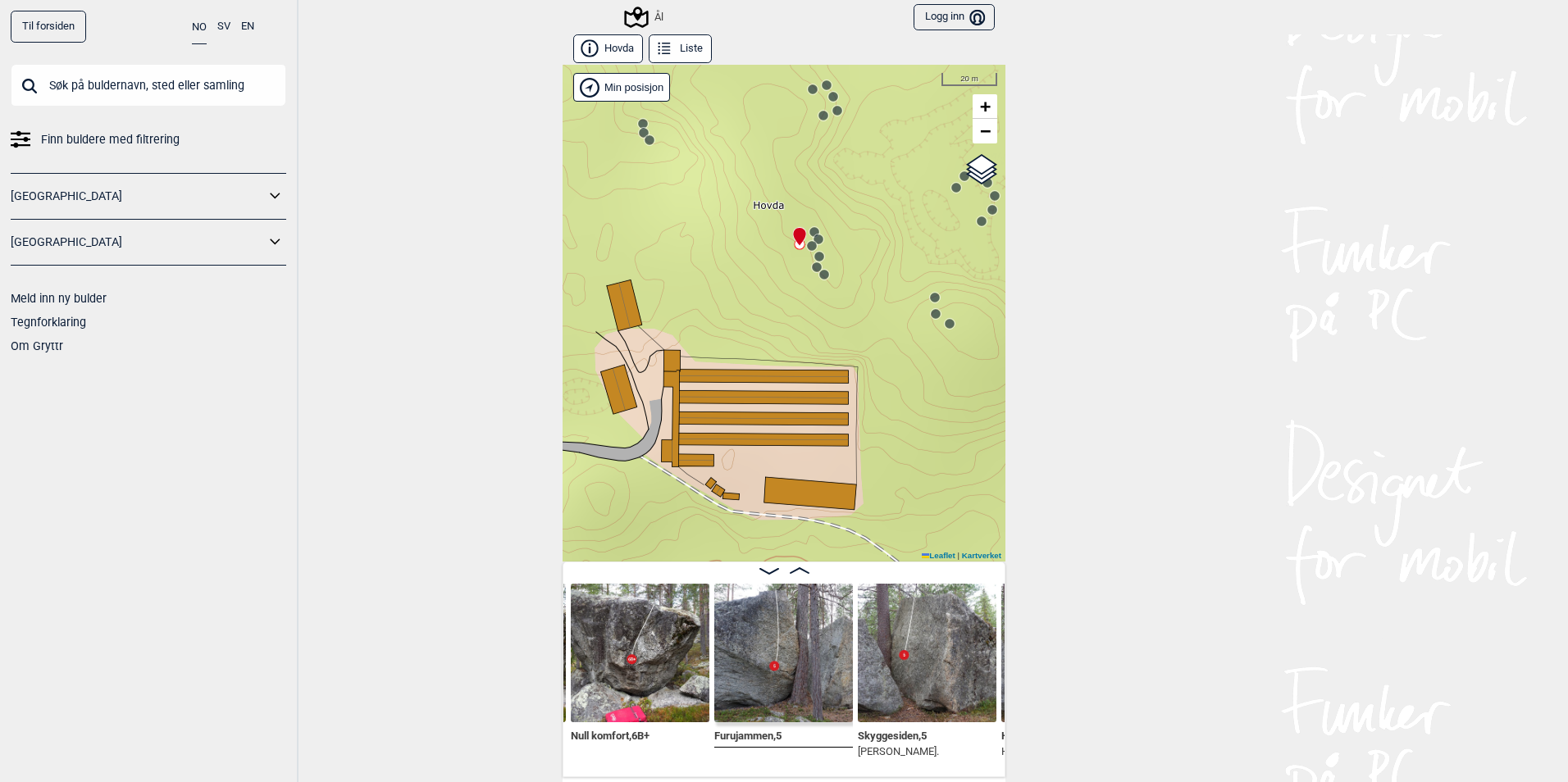
drag, startPoint x: 879, startPoint y: 389, endPoint x: 891, endPoint y: 309, distance: 80.9
click at [891, 309] on div "Ål" at bounding box center [784, 313] width 443 height 497
click at [930, 313] on circle at bounding box center [935, 312] width 10 height 10
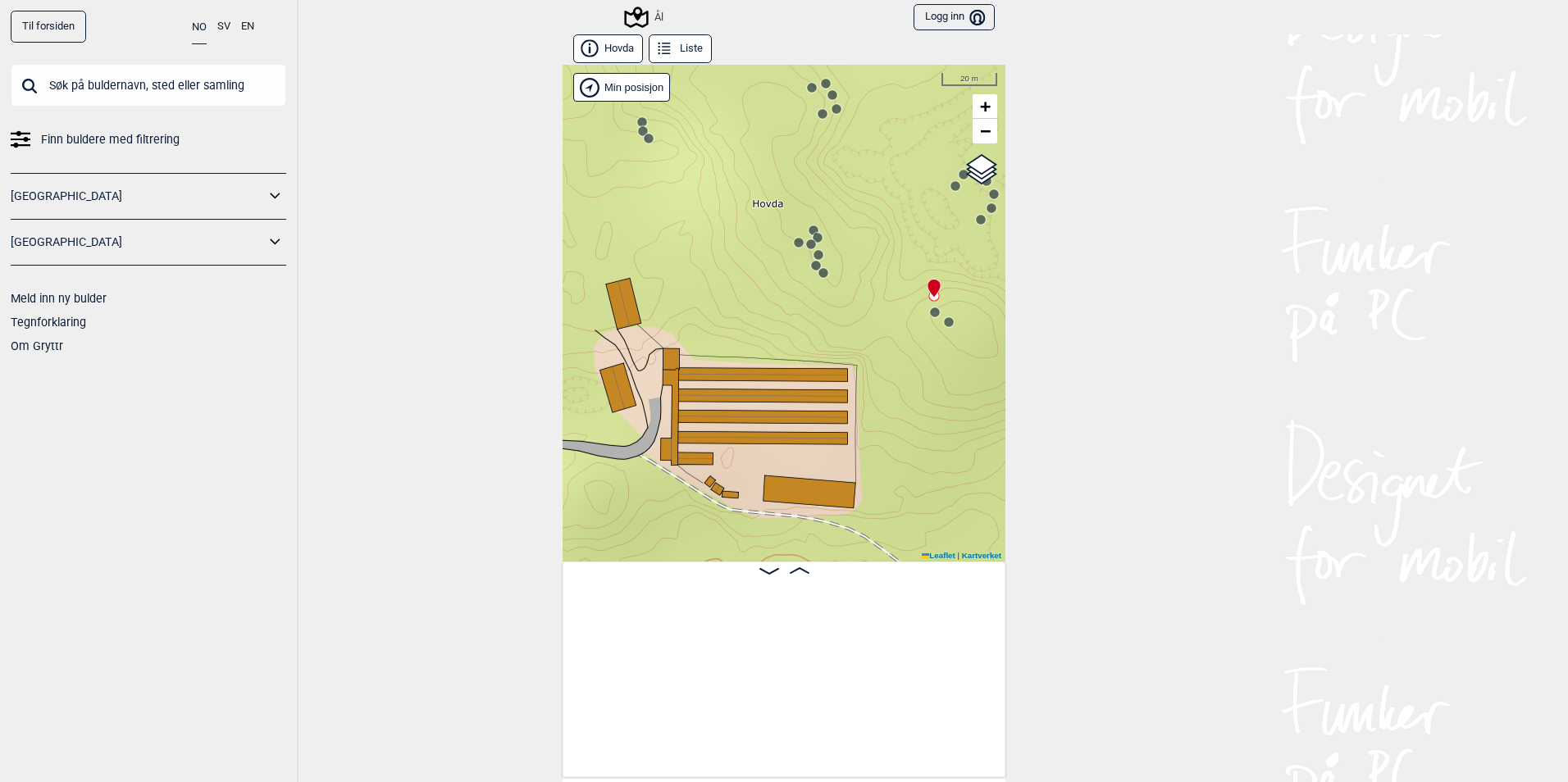
scroll to position [0, 14786]
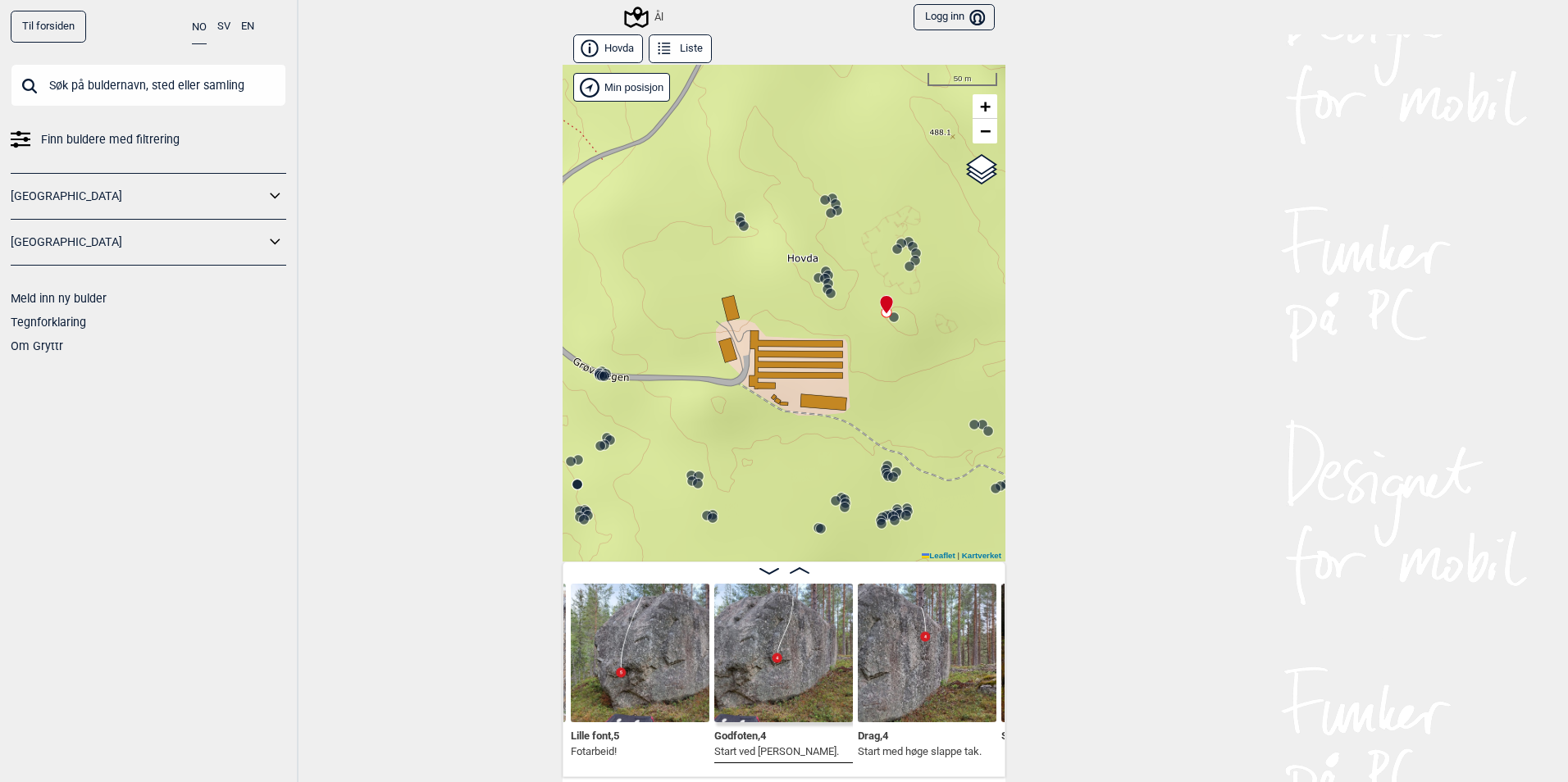
click at [737, 223] on icon at bounding box center [744, 227] width 13 height 13
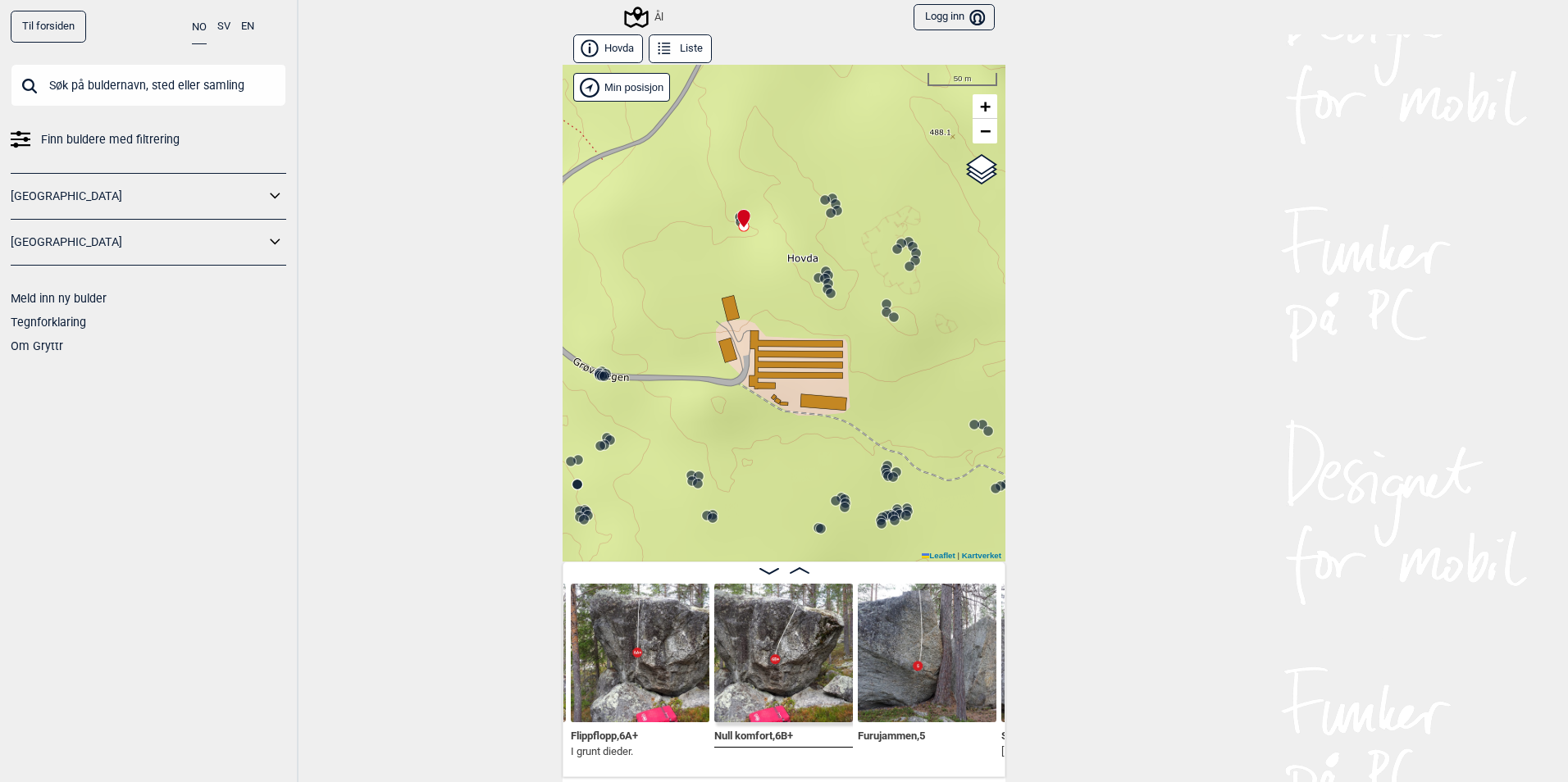
click at [600, 376] on circle at bounding box center [605, 376] width 10 height 10
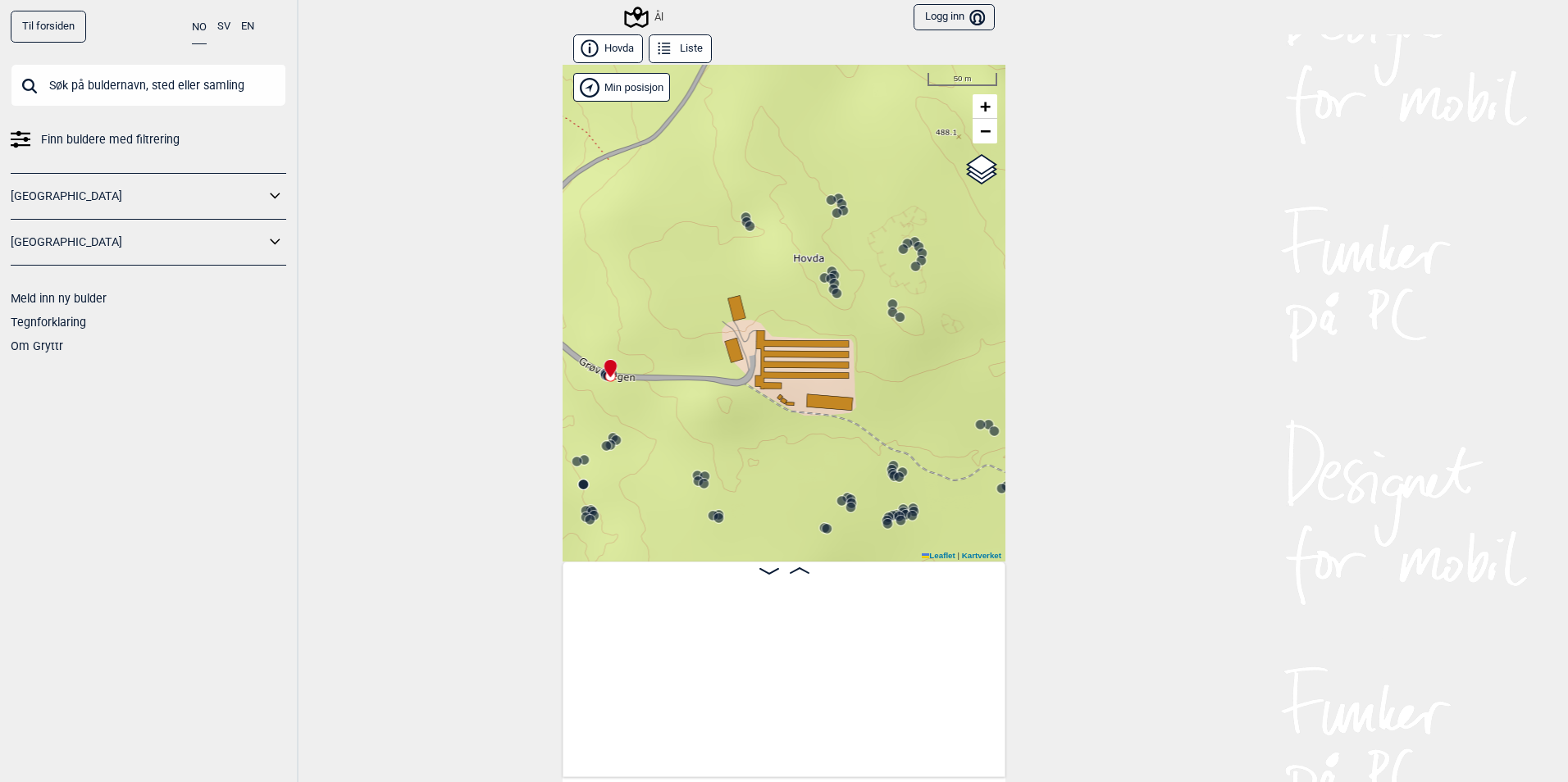
scroll to position [0, 17033]
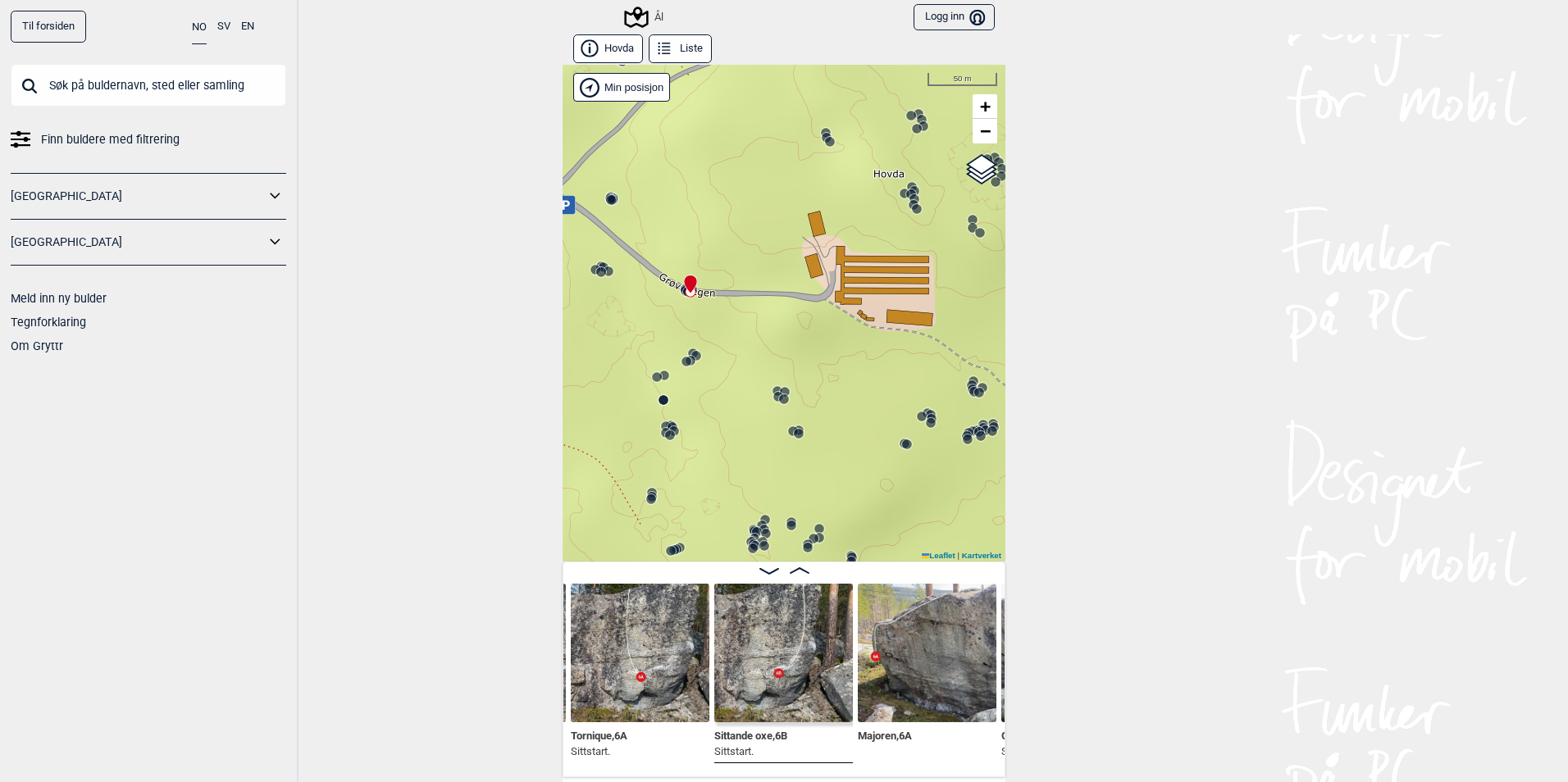
drag, startPoint x: 739, startPoint y: 454, endPoint x: 810, endPoint y: 369, distance: 110.8
click at [810, 369] on div "Ål" at bounding box center [784, 313] width 443 height 497
click at [686, 360] on icon at bounding box center [686, 362] width 13 height 13
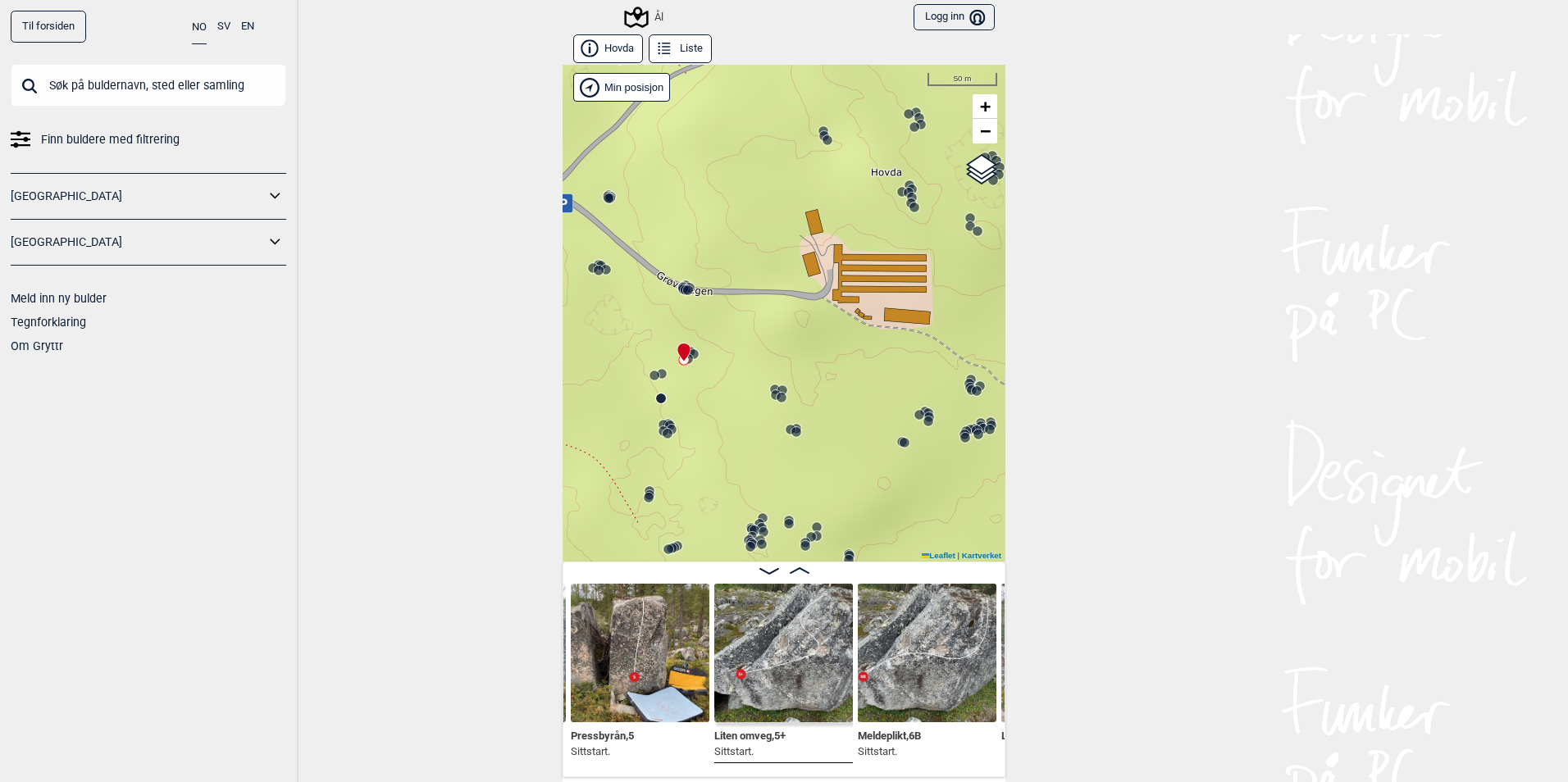
drag, startPoint x: 722, startPoint y: 430, endPoint x: 425, endPoint y: 265, distance: 339.8
click at [417, 261] on div "Til forsiden NO SV EN Finn buldere med filtrering Norge Sverige Meld inn ny bul…" at bounding box center [784, 391] width 1568 height 782
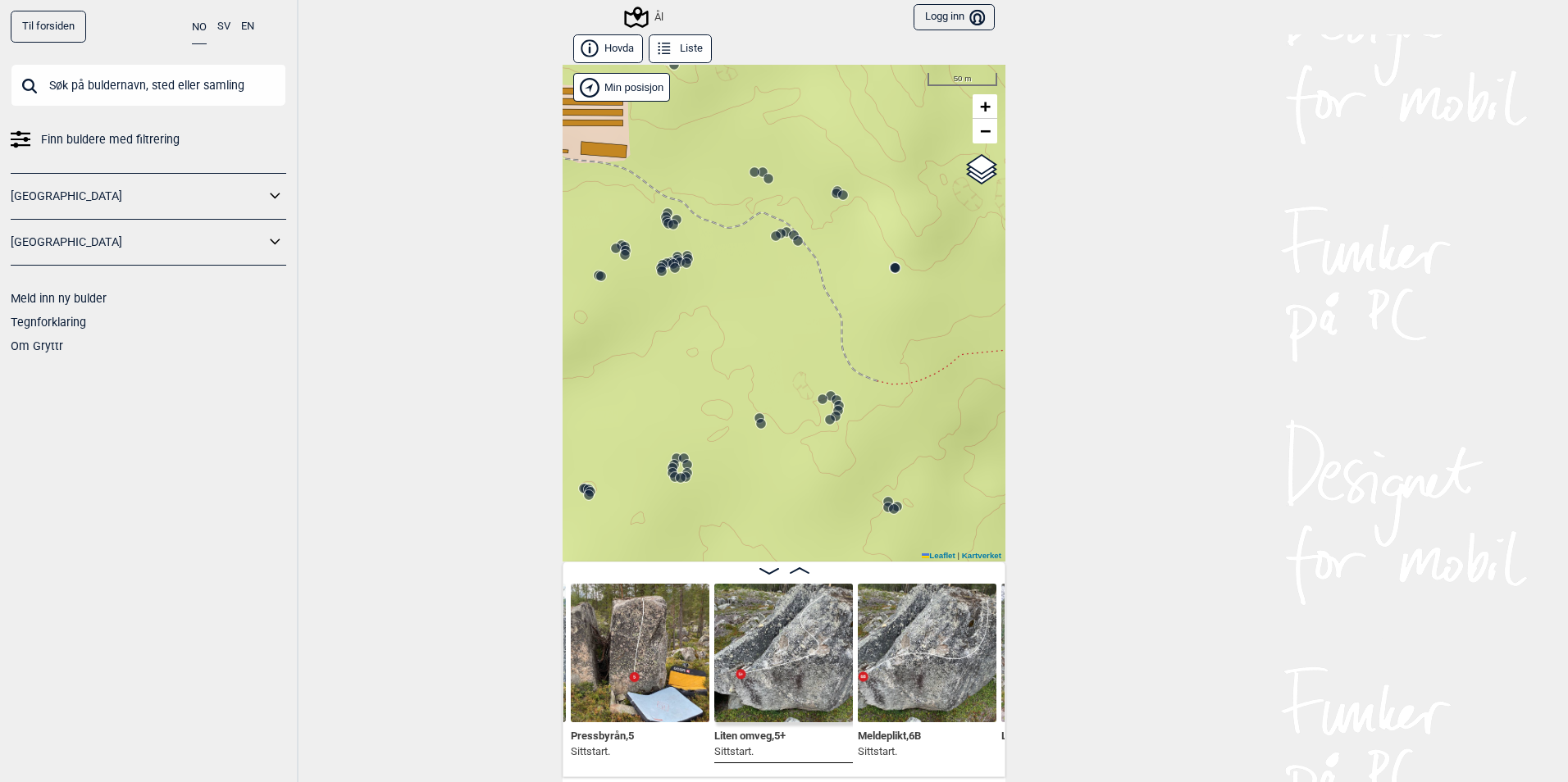
click at [834, 410] on icon at bounding box center [836, 417] width 13 height 13
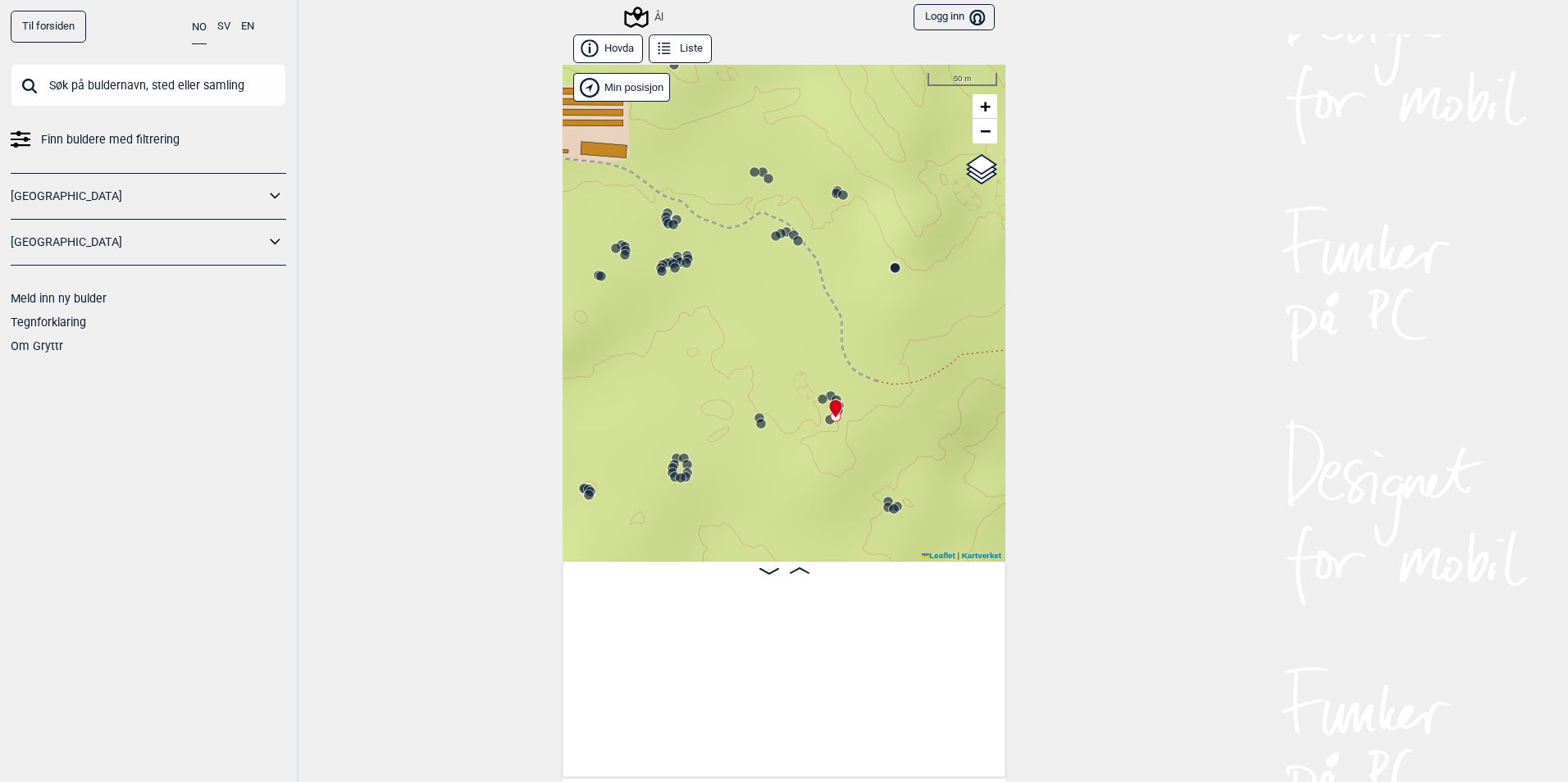
scroll to position [0, 32878]
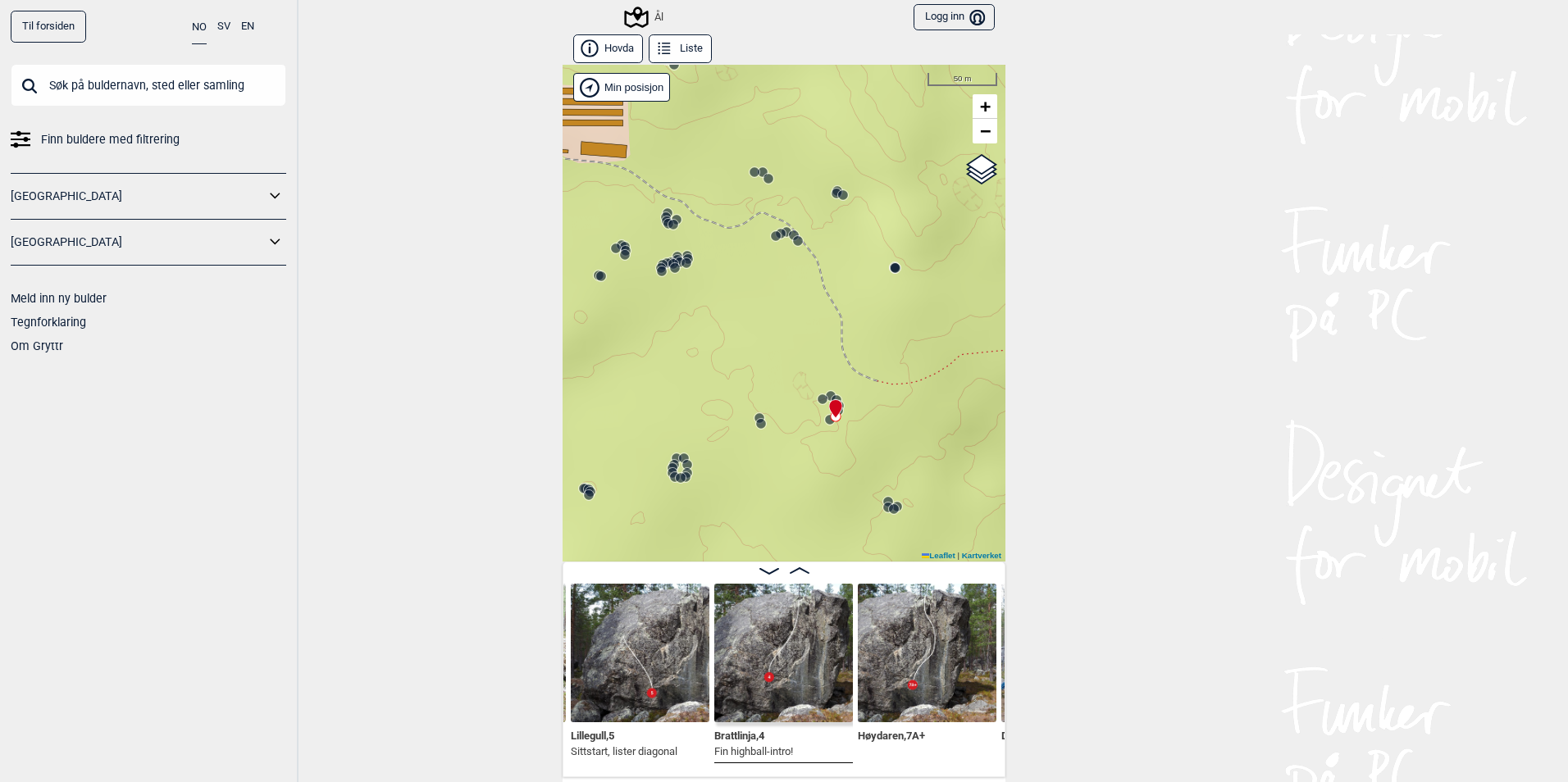
click at [822, 669] on img at bounding box center [783, 653] width 139 height 139
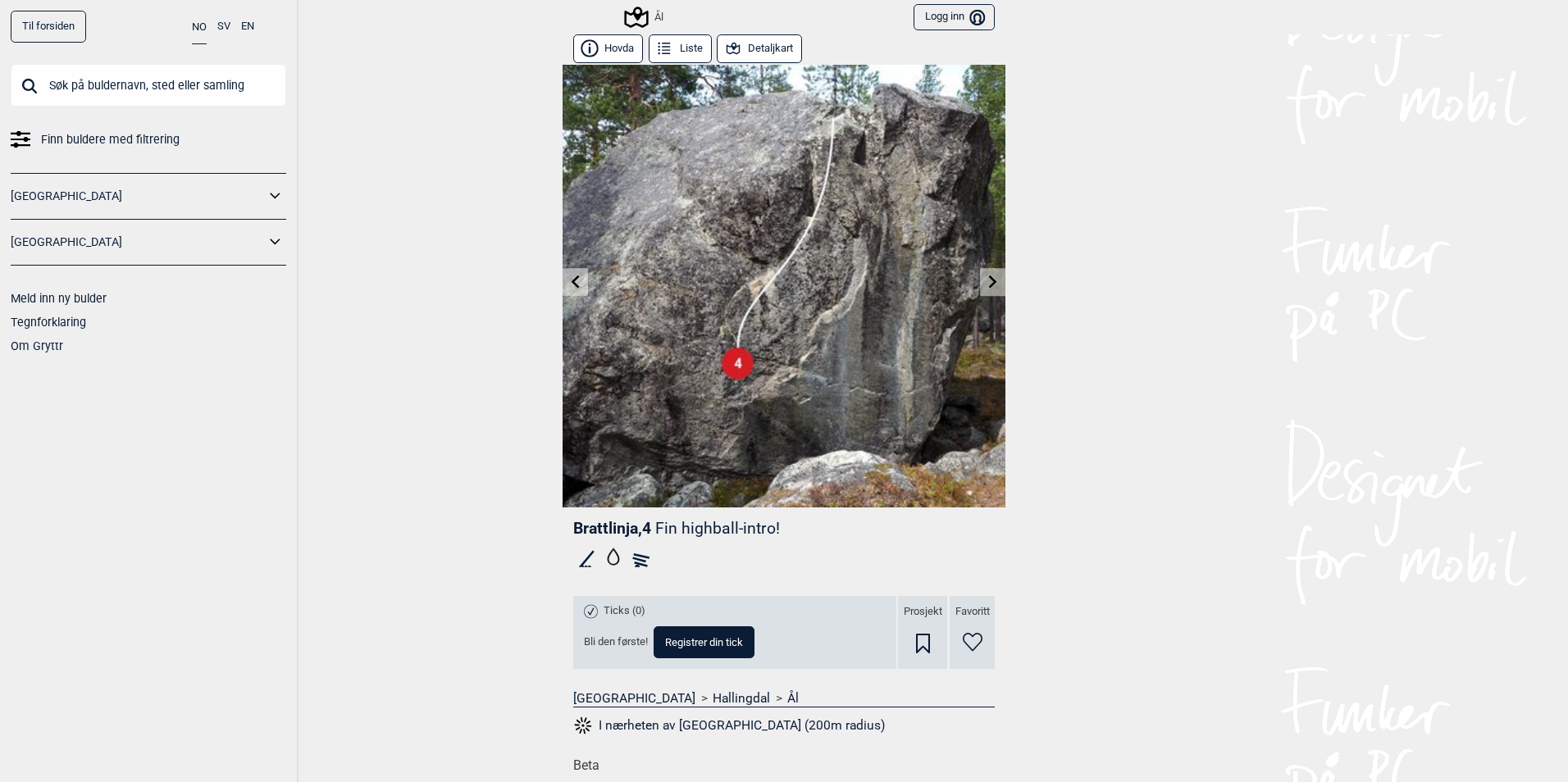
click at [986, 284] on icon at bounding box center [993, 281] width 13 height 13
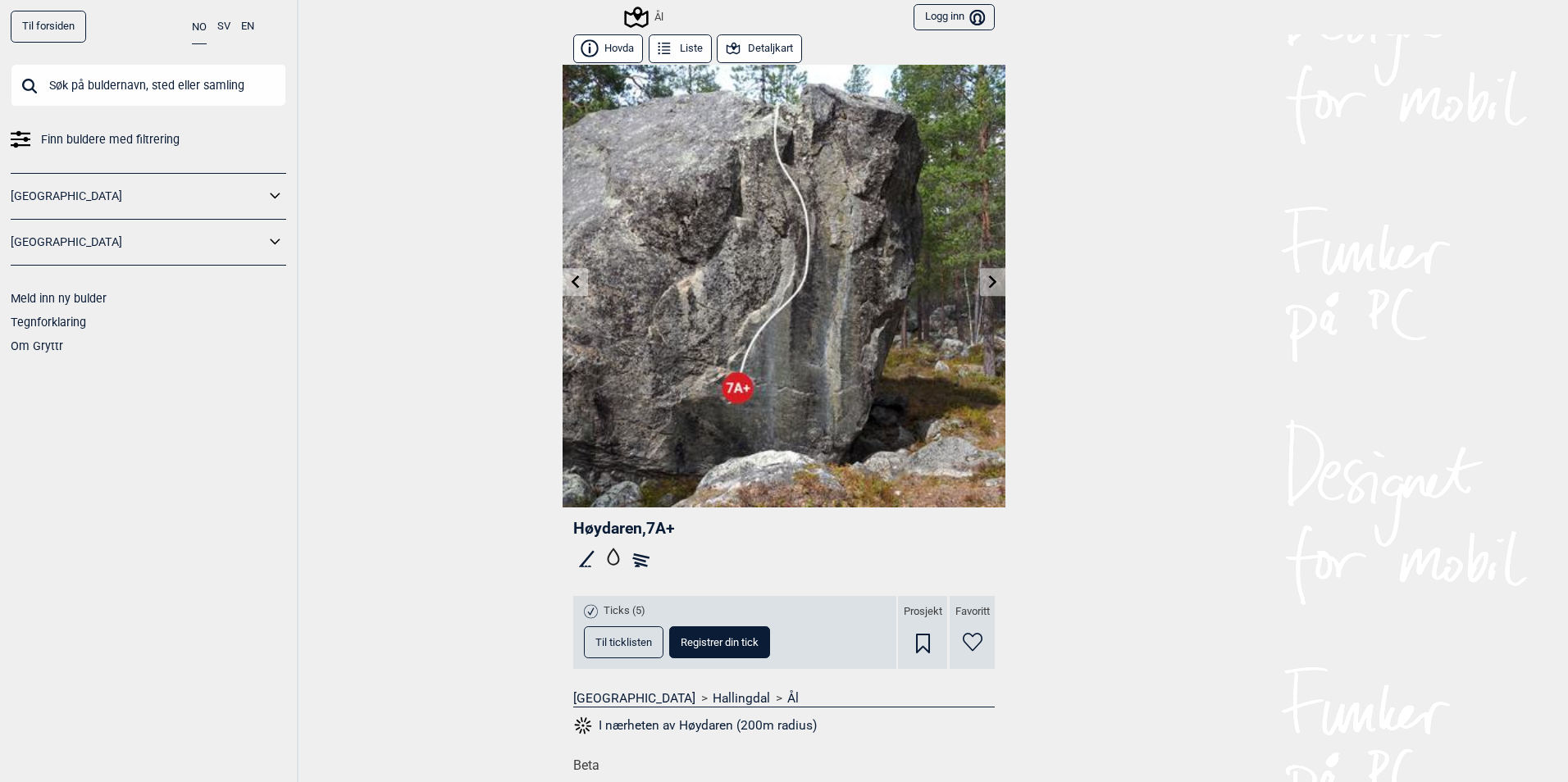
click at [986, 284] on icon at bounding box center [993, 281] width 13 height 13
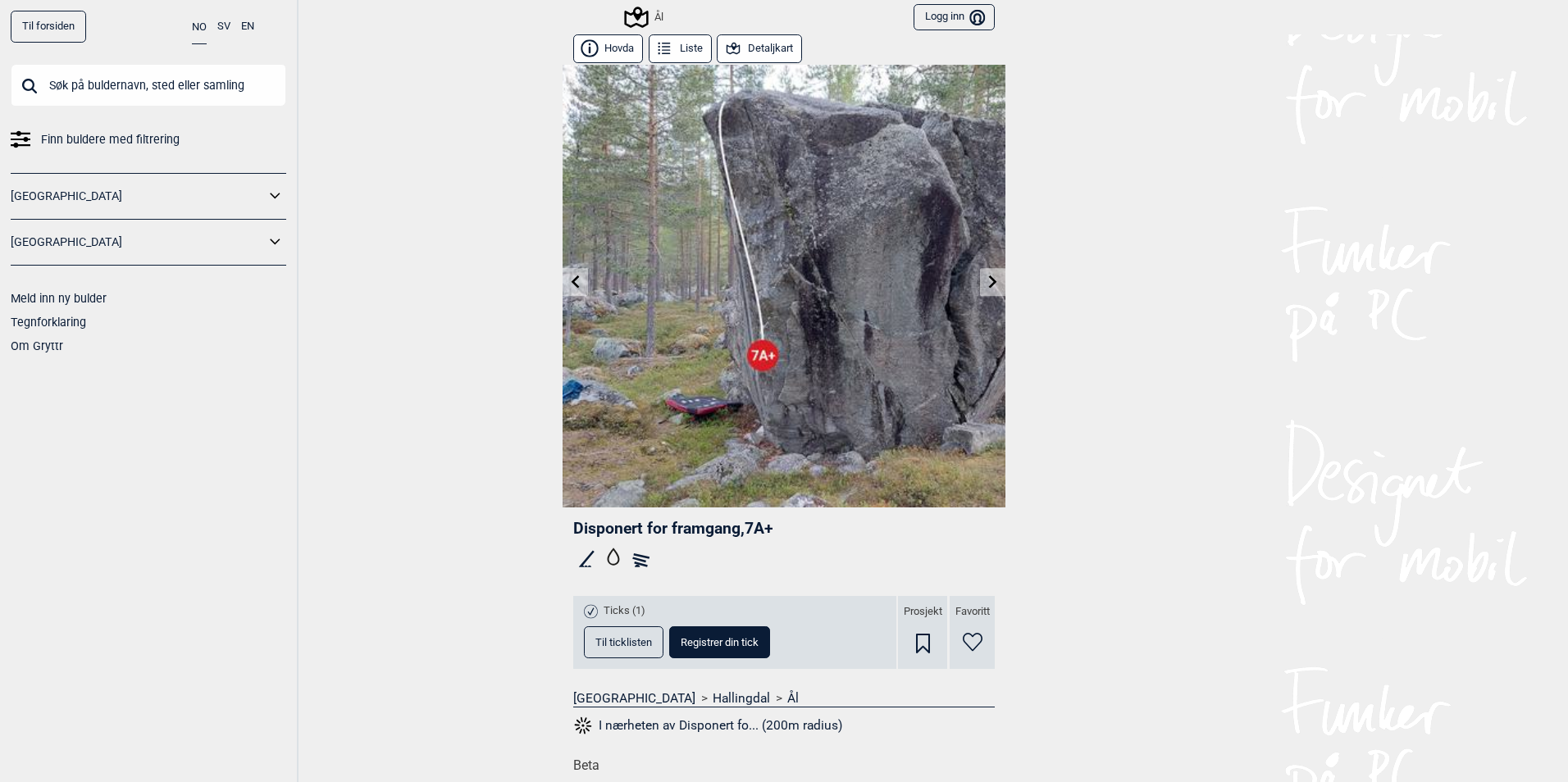
click at [986, 284] on icon at bounding box center [993, 281] width 13 height 13
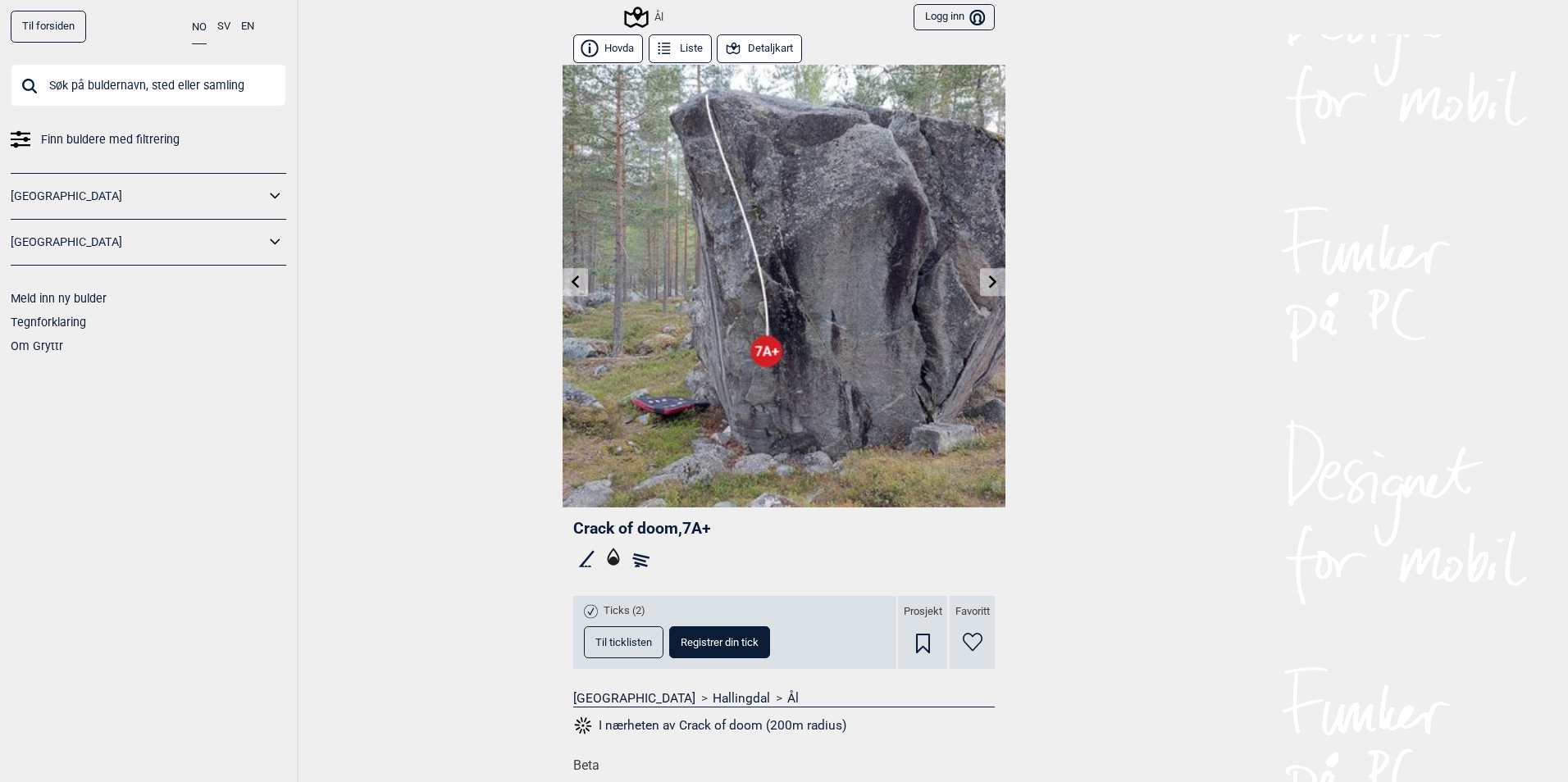
click at [579, 281] on link at bounding box center [575, 282] width 25 height 27
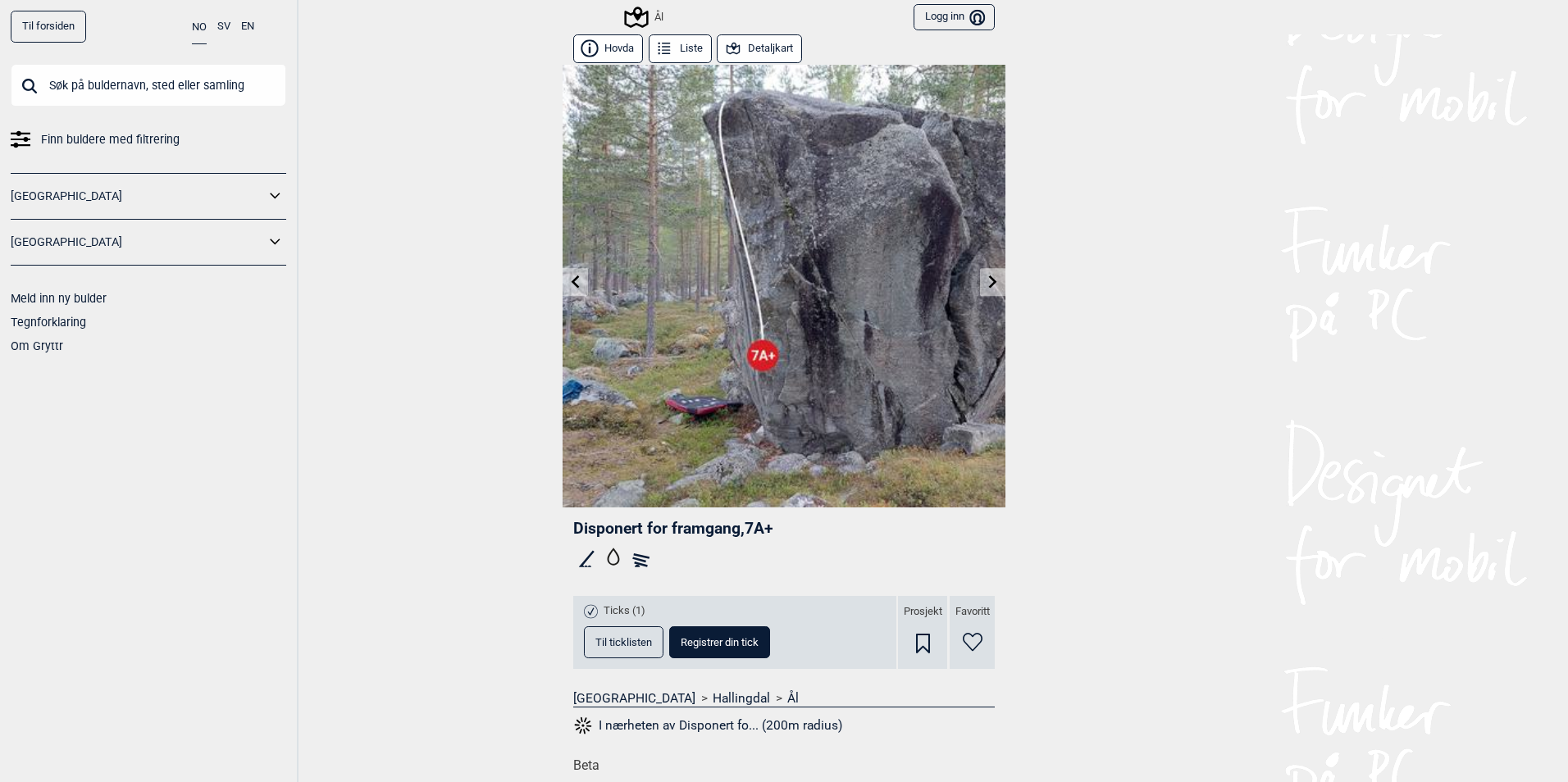
click at [993, 280] on link at bounding box center [993, 282] width 25 height 27
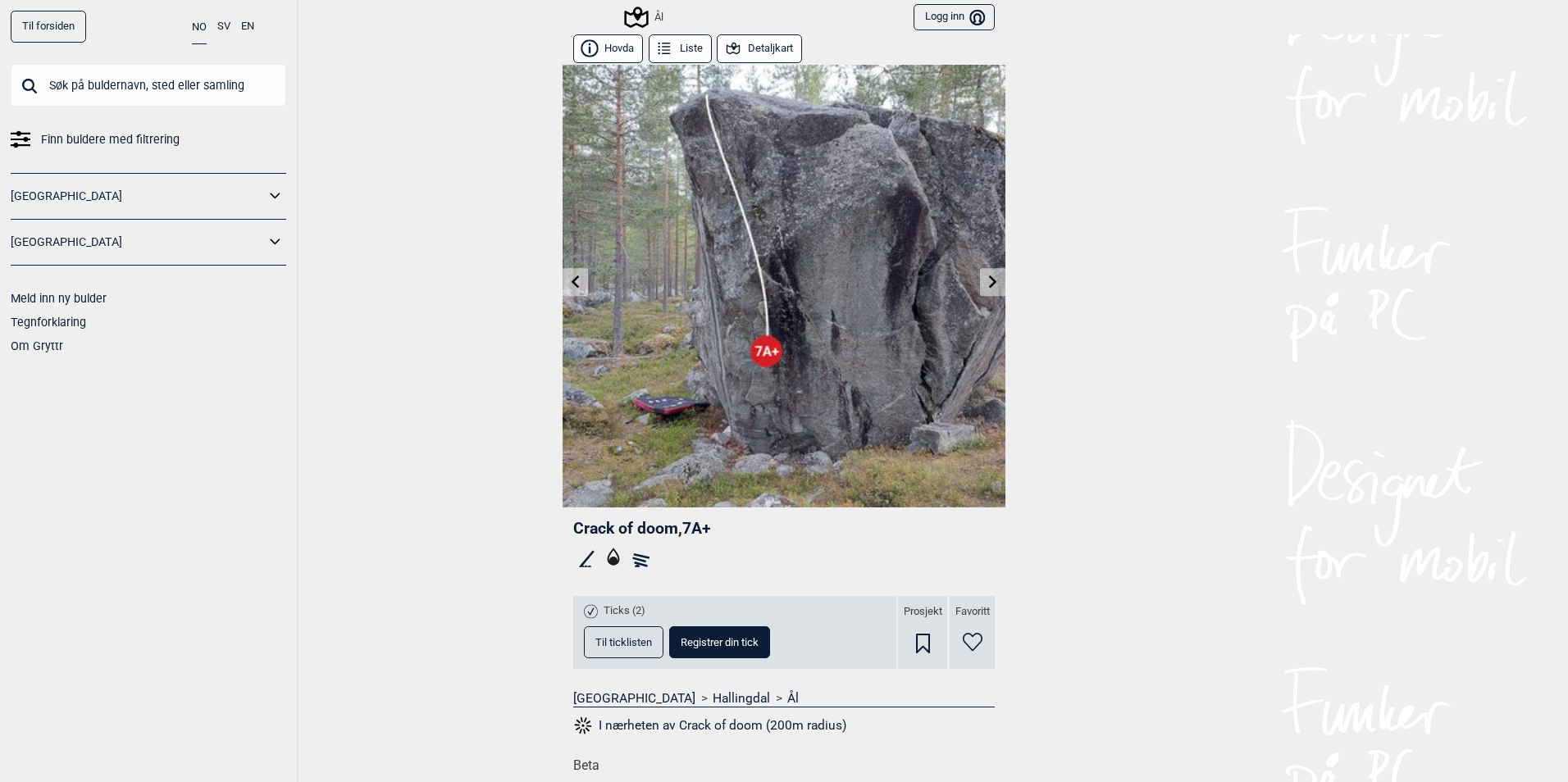
click at [595, 646] on span "Til ticklisten" at bounding box center [623, 643] width 56 height 11
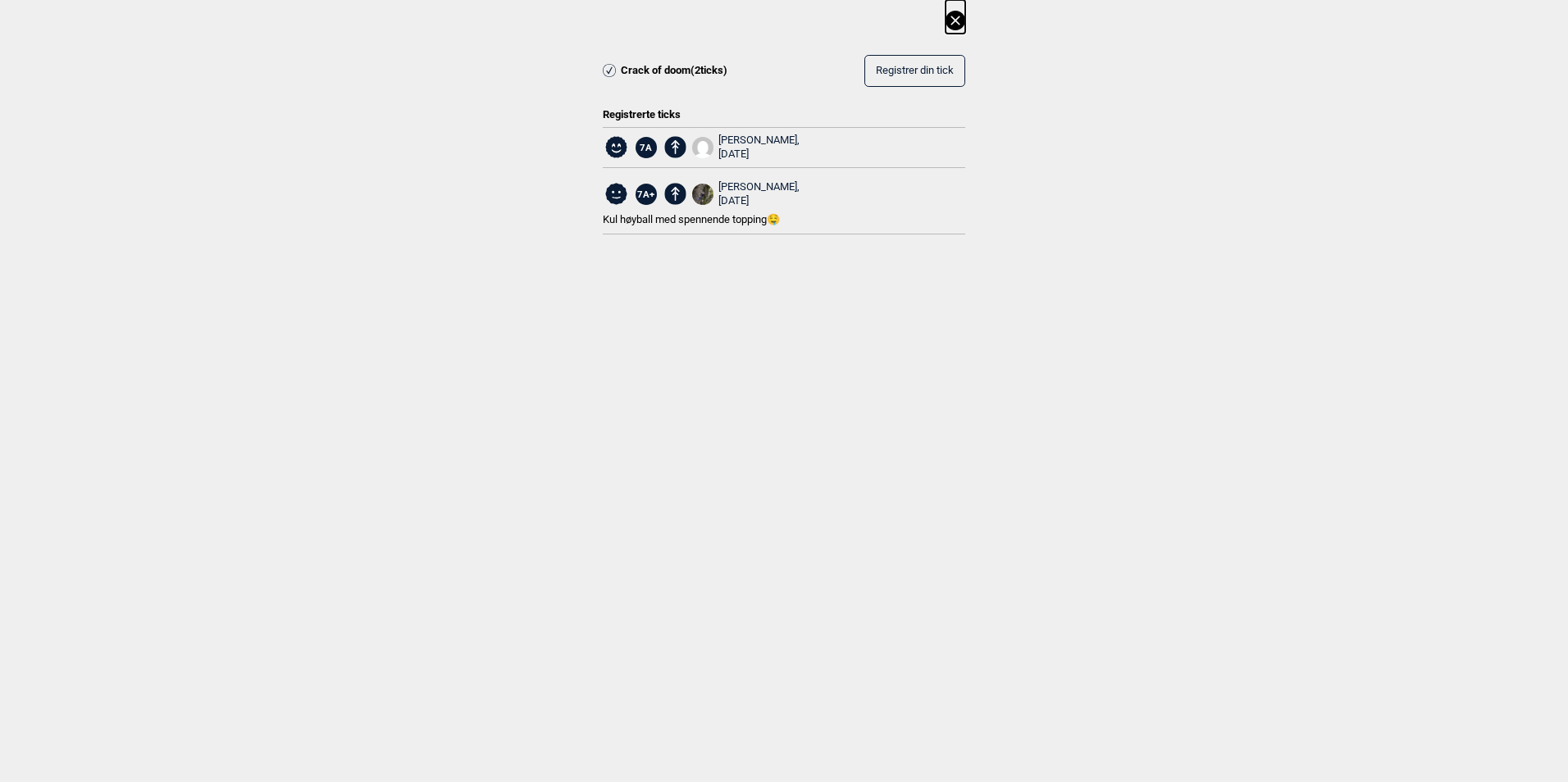
click at [959, 18] on icon at bounding box center [954, 20] width 9 height 9
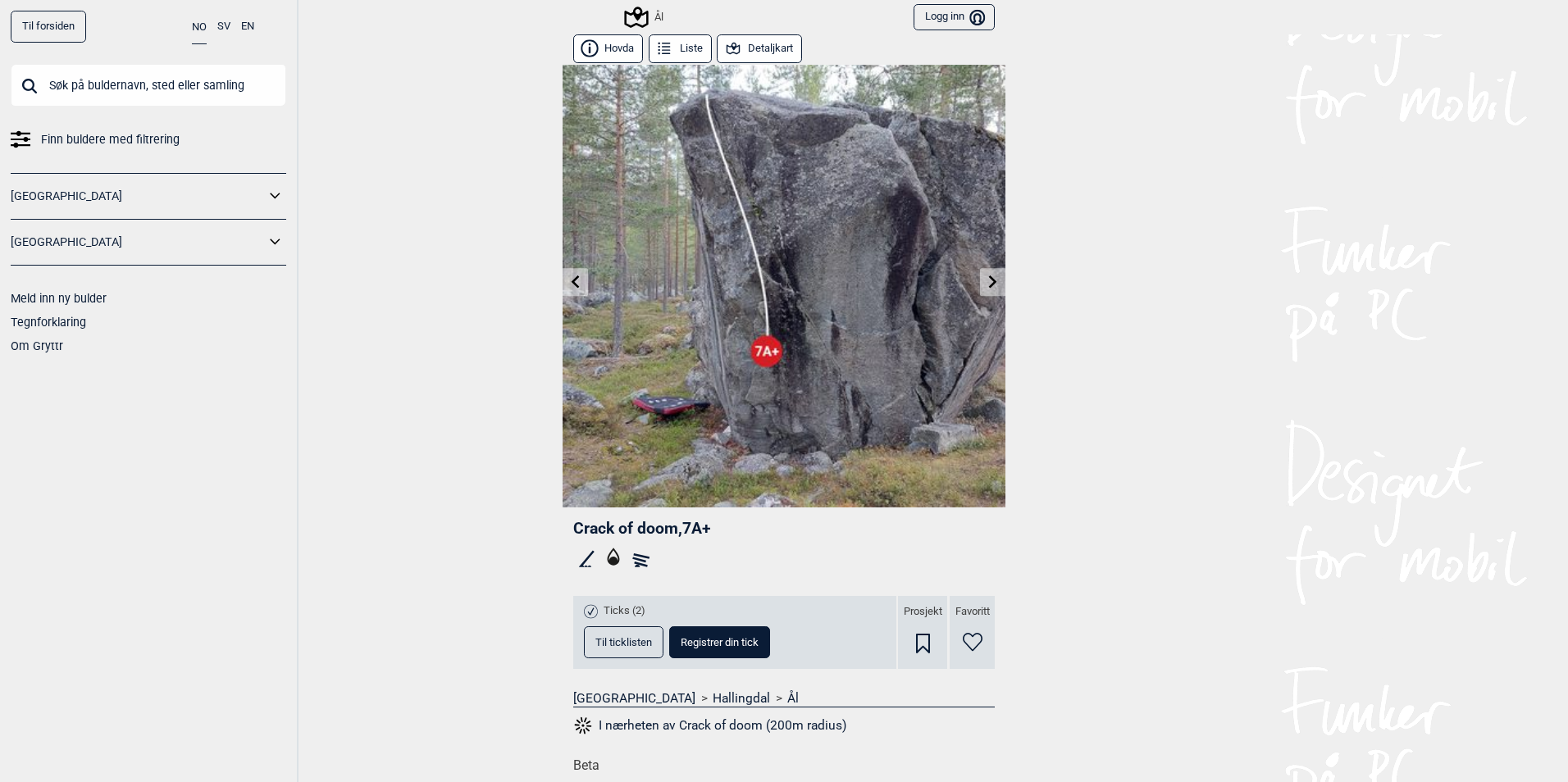
click at [575, 276] on icon at bounding box center [576, 281] width 13 height 13
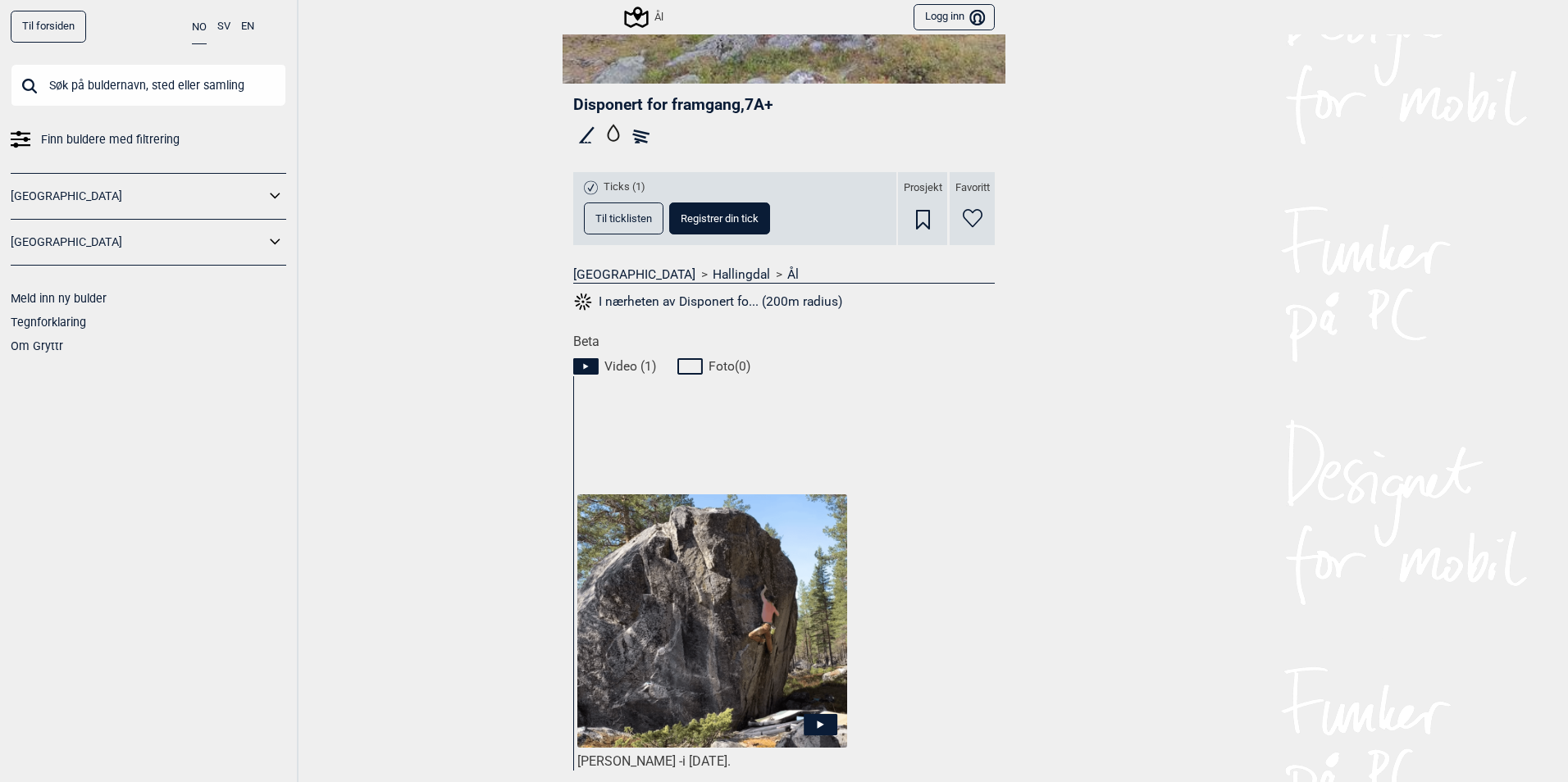
scroll to position [356, 0]
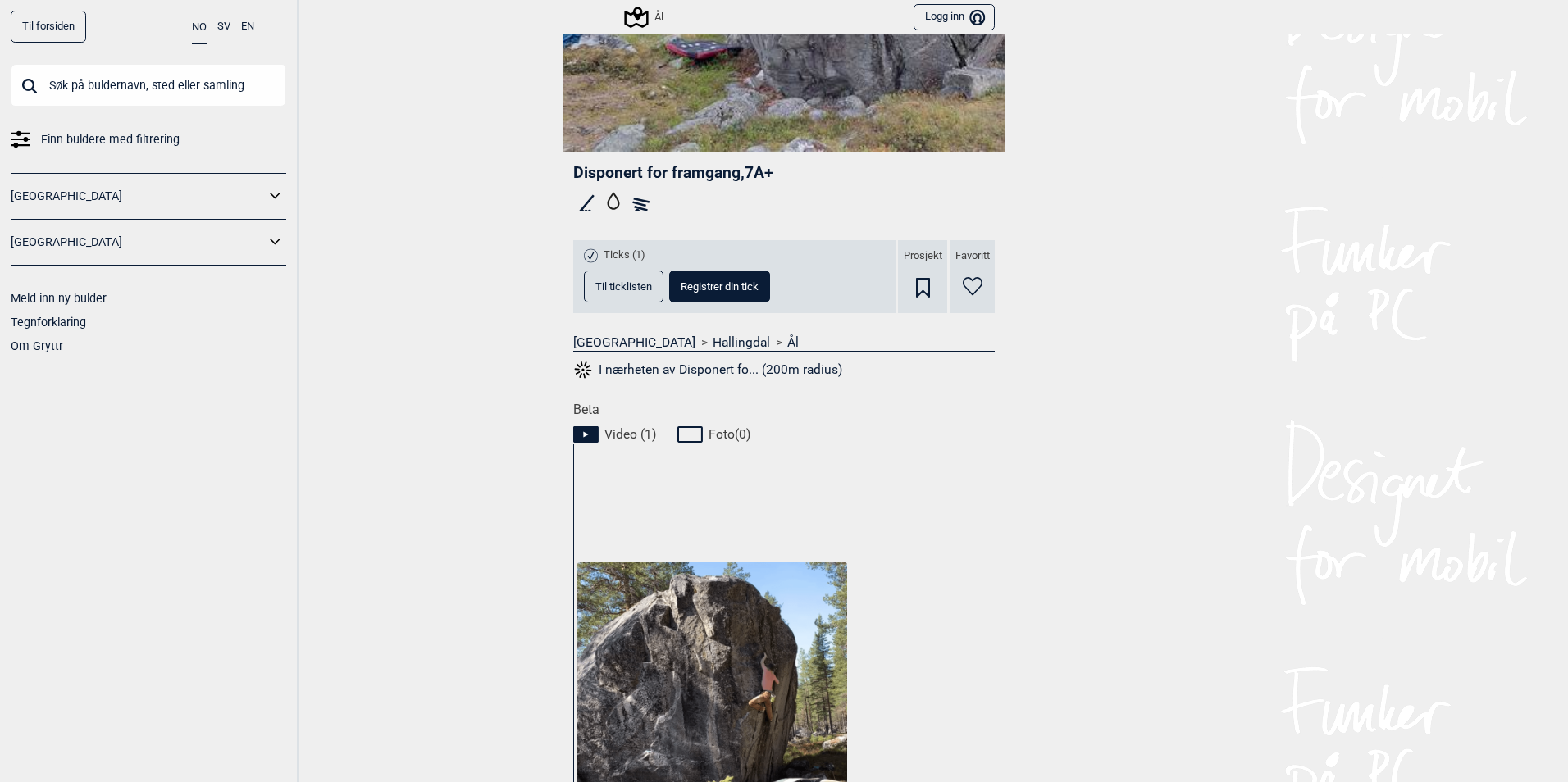
click at [620, 279] on button "Til ticklisten" at bounding box center [623, 286] width 80 height 32
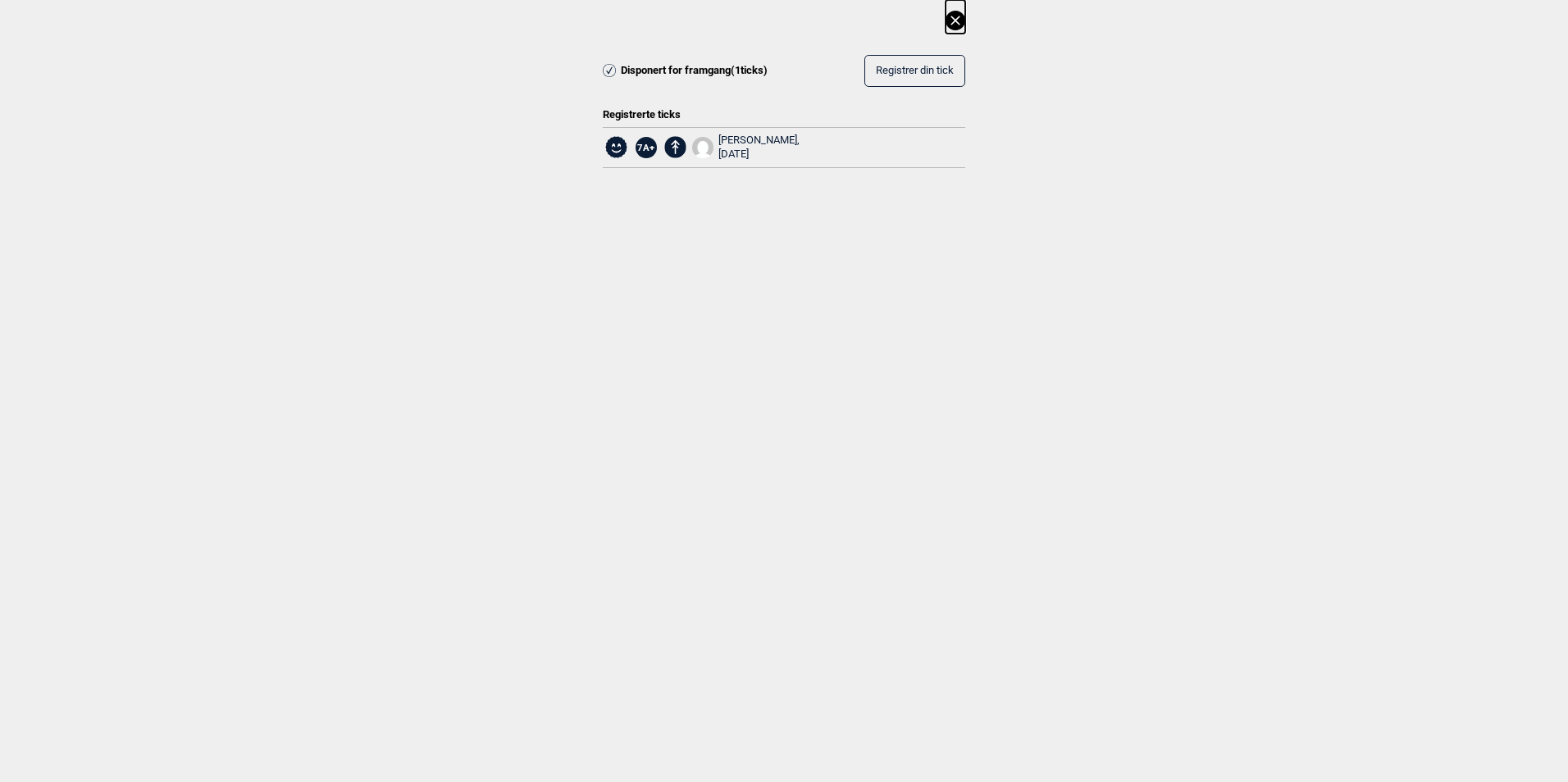
click at [953, 19] on icon at bounding box center [954, 20] width 9 height 9
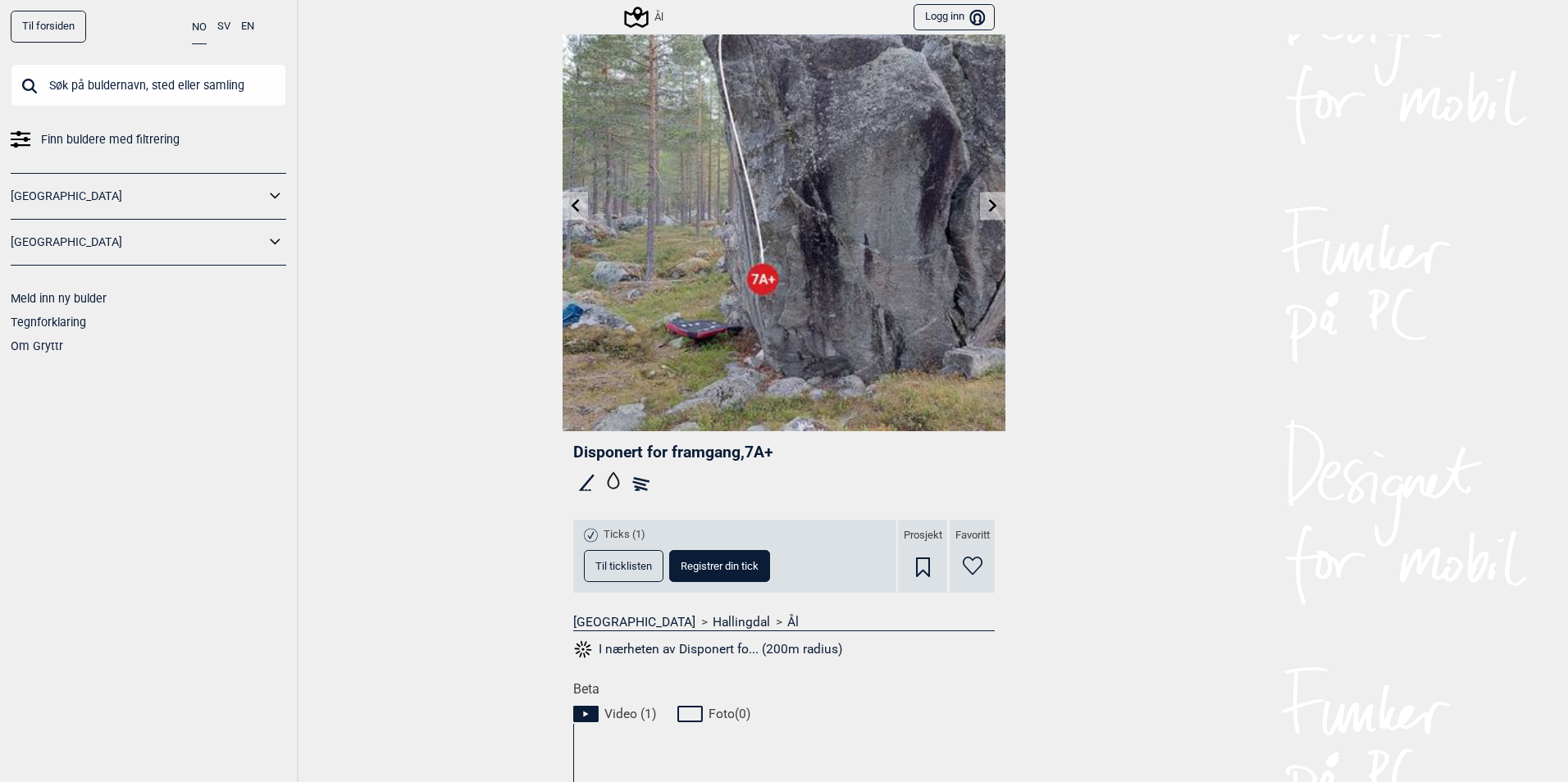
scroll to position [28, 0]
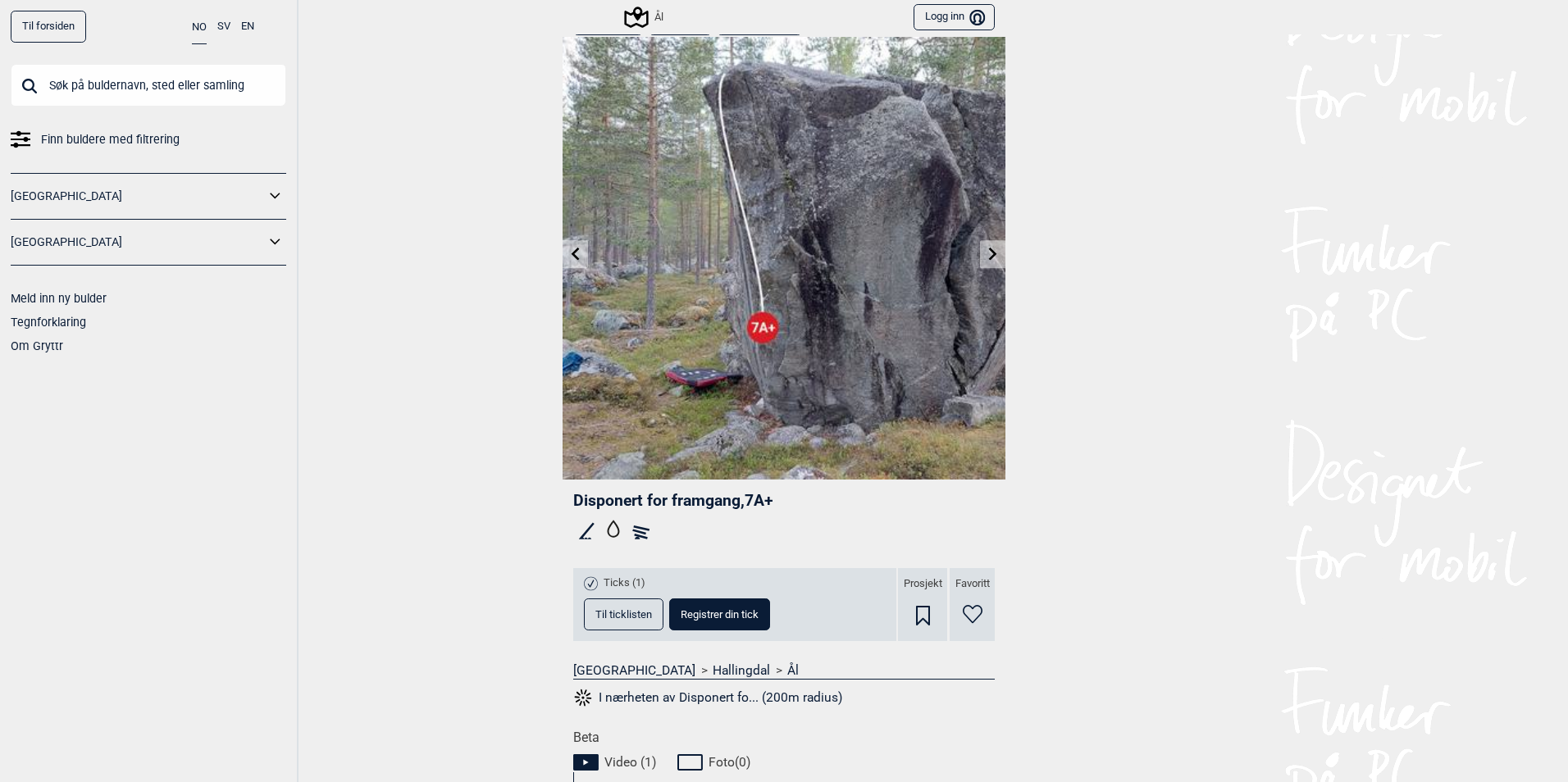
click at [572, 242] on link at bounding box center [575, 255] width 25 height 27
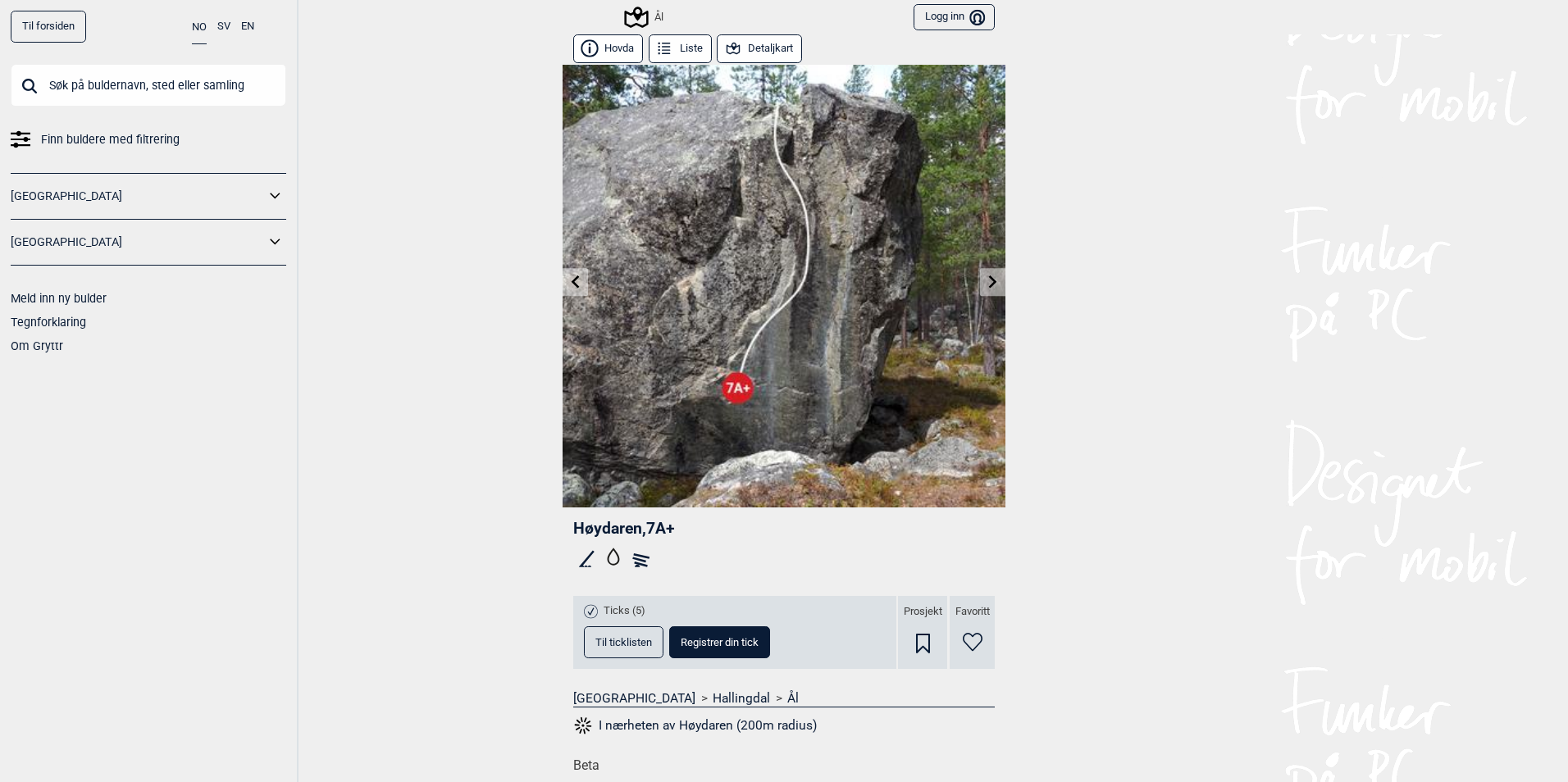
click at [986, 284] on icon at bounding box center [993, 281] width 13 height 13
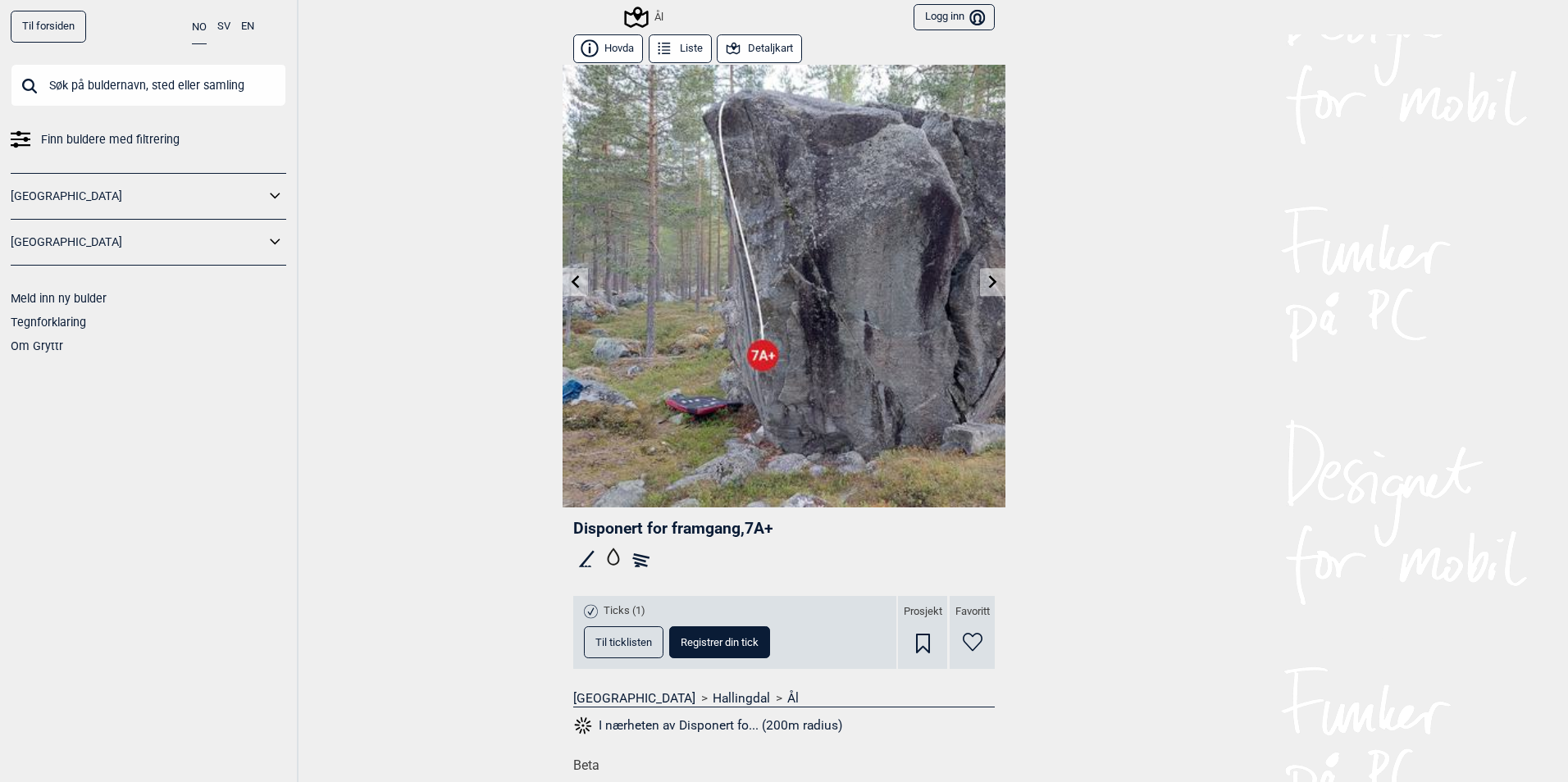
click at [986, 284] on icon at bounding box center [993, 281] width 13 height 13
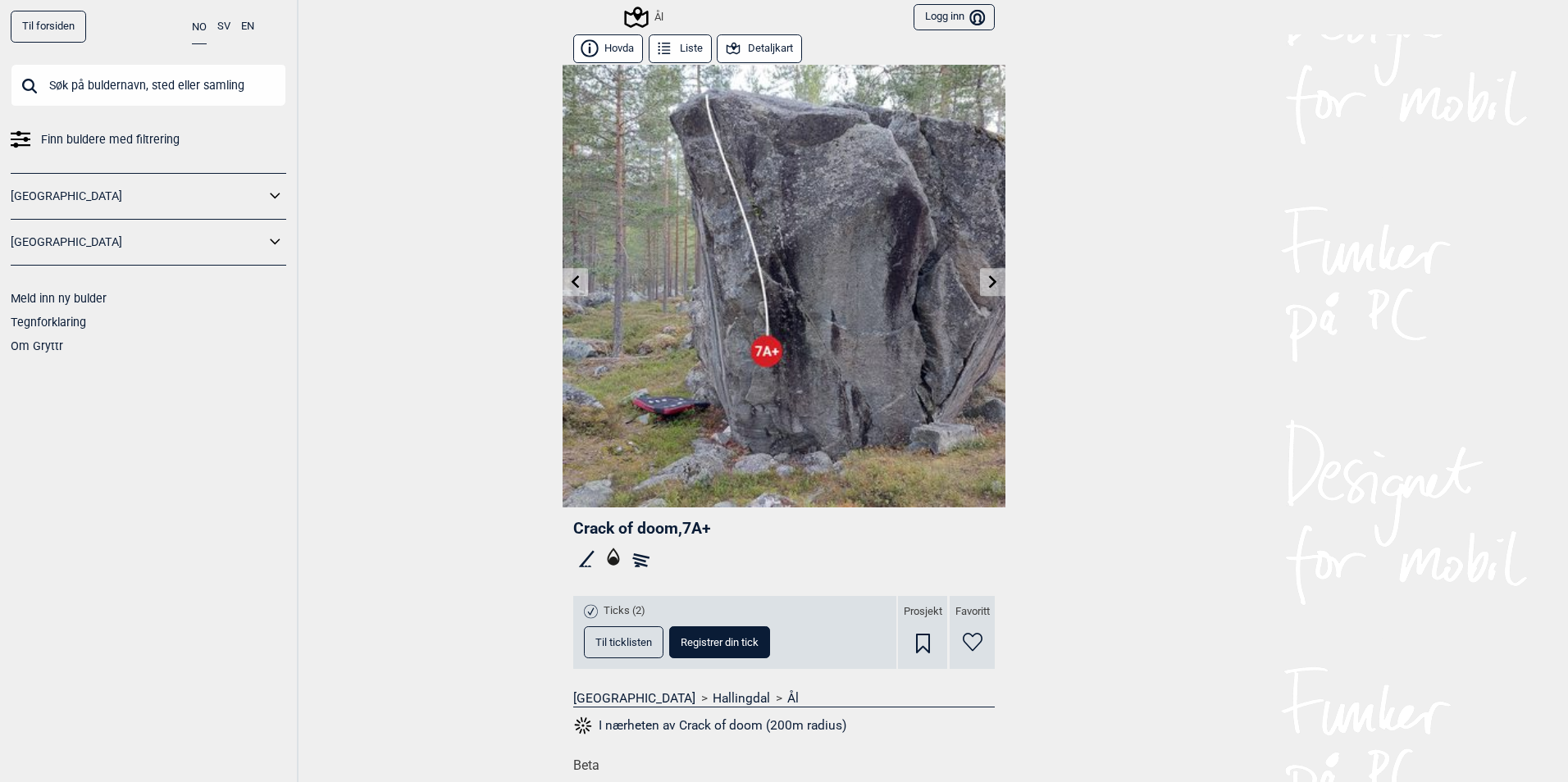
click at [612, 631] on button "Til ticklisten" at bounding box center [623, 643] width 80 height 32
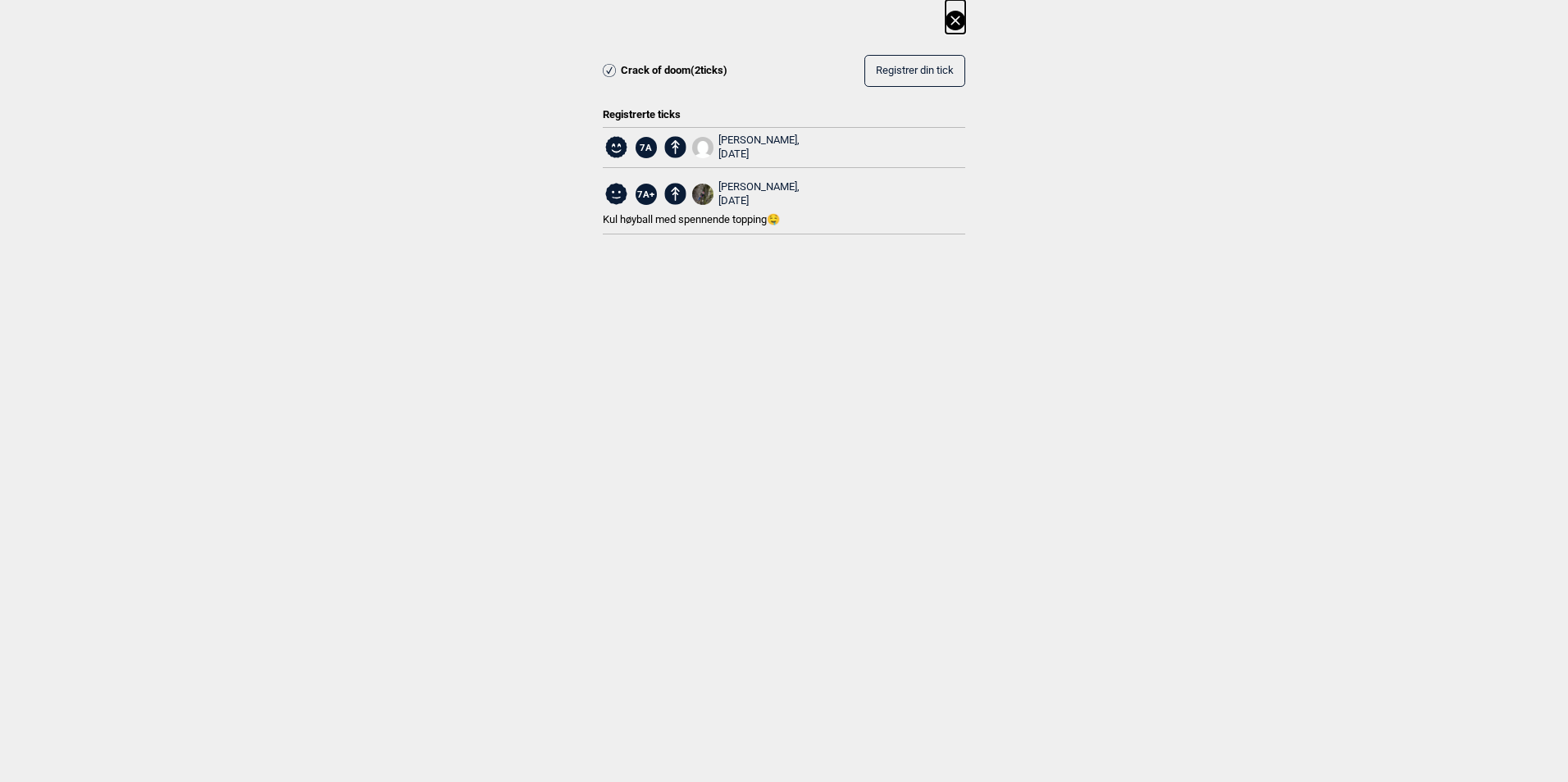
click at [960, 19] on icon at bounding box center [955, 20] width 19 height 19
